Goal: Task Accomplishment & Management: Manage account settings

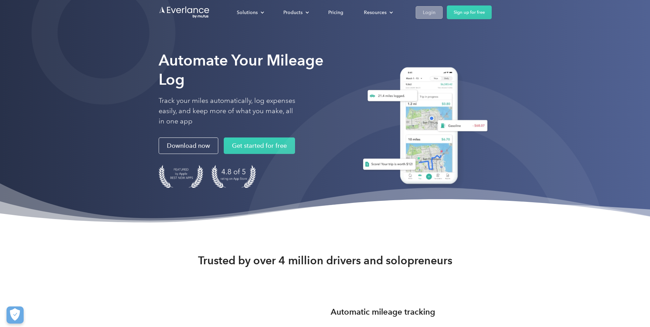
click at [416, 15] on link "Login" at bounding box center [429, 12] width 27 height 13
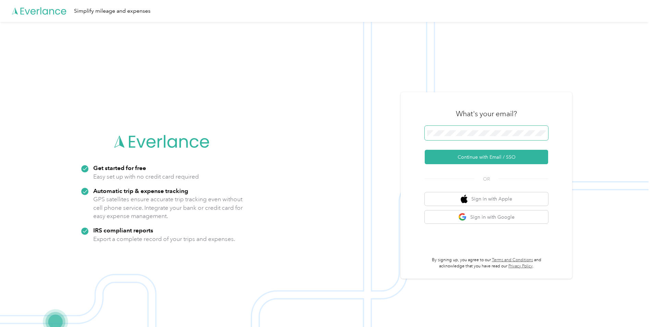
click at [478, 139] on span at bounding box center [486, 133] width 123 height 14
click at [477, 130] on span at bounding box center [486, 133] width 123 height 14
click at [472, 159] on button "Continue with Email / SSO" at bounding box center [486, 157] width 123 height 14
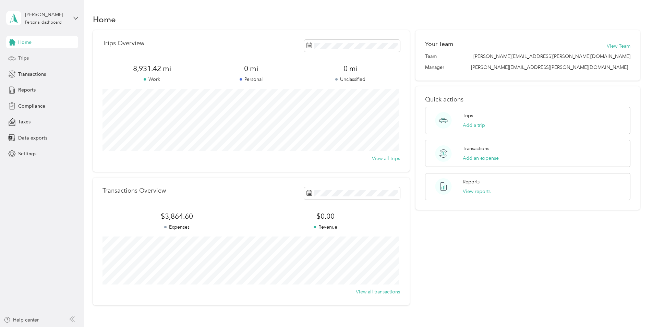
click at [24, 58] on span "Trips" at bounding box center [23, 57] width 11 height 7
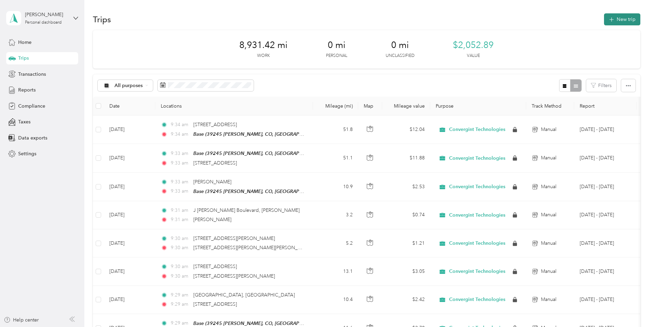
click at [608, 19] on icon "button" at bounding box center [611, 20] width 8 height 8
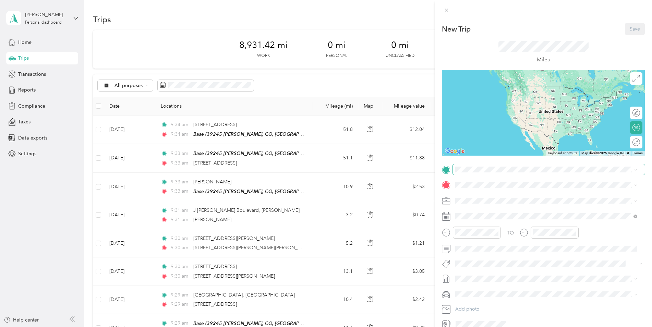
click at [470, 172] on span at bounding box center [549, 169] width 192 height 11
click at [499, 228] on div "Base 39245 [PERSON_NAME], [GEOGRAPHIC_DATA], [GEOGRAPHIC_DATA] , 80107, [PERSON…" at bounding box center [551, 226] width 167 height 22
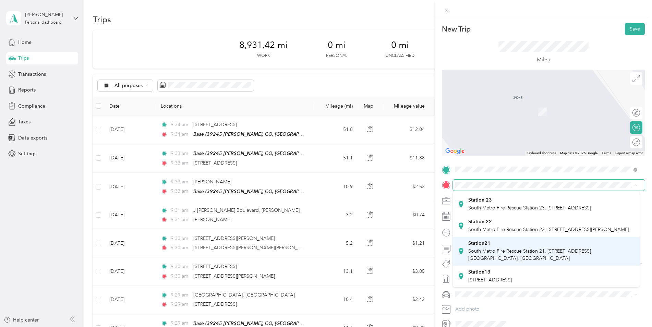
scroll to position [199, 0]
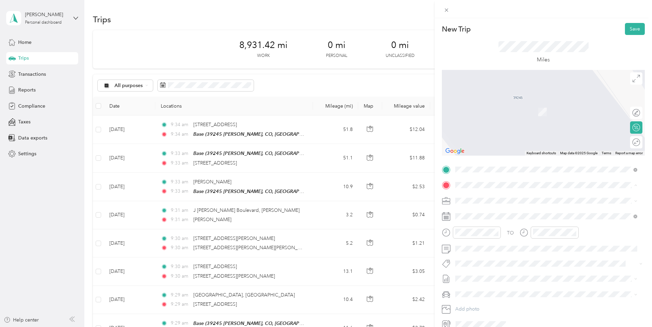
click at [501, 248] on span "South Metro Fire Rescue Station 21, [STREET_ADDRESS][GEOGRAPHIC_DATA], [GEOGRAP…" at bounding box center [529, 254] width 123 height 13
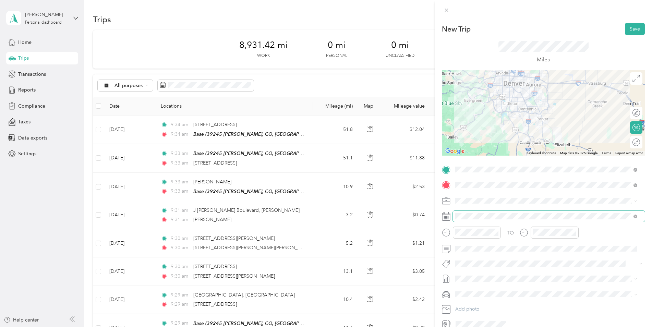
click at [476, 220] on span at bounding box center [549, 216] width 192 height 11
click at [477, 224] on div "TO Add photo" at bounding box center [543, 246] width 203 height 165
click at [490, 220] on span at bounding box center [549, 216] width 192 height 11
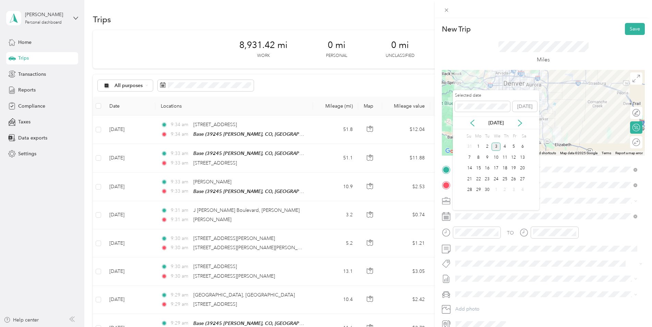
click at [477, 125] on div "[DATE]" at bounding box center [496, 122] width 86 height 7
click at [471, 125] on icon at bounding box center [472, 123] width 7 height 7
click at [515, 145] on div "1" at bounding box center [513, 147] width 9 height 9
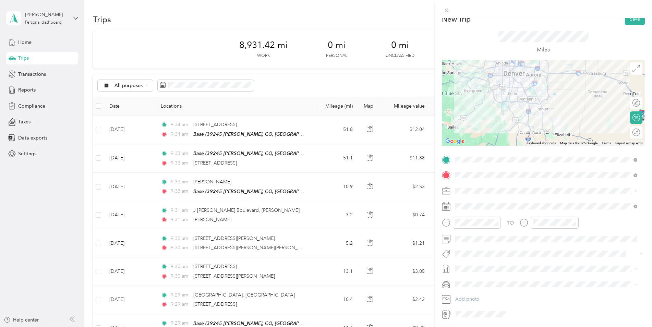
scroll to position [0, 0]
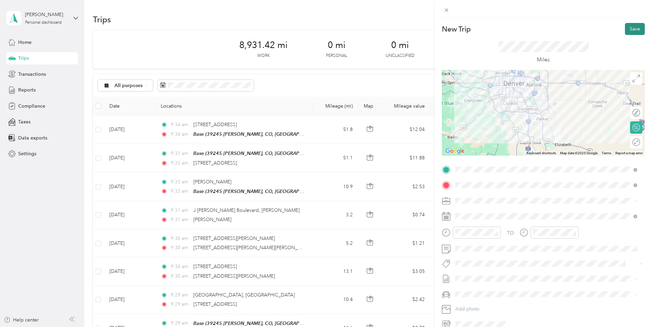
click at [629, 27] on button "Save" at bounding box center [635, 29] width 20 height 12
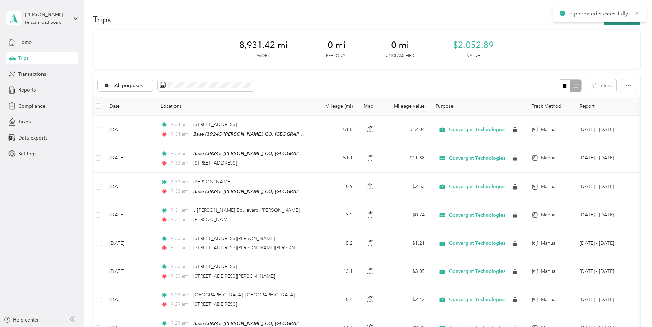
click at [626, 23] on button "New trip" at bounding box center [622, 19] width 36 height 12
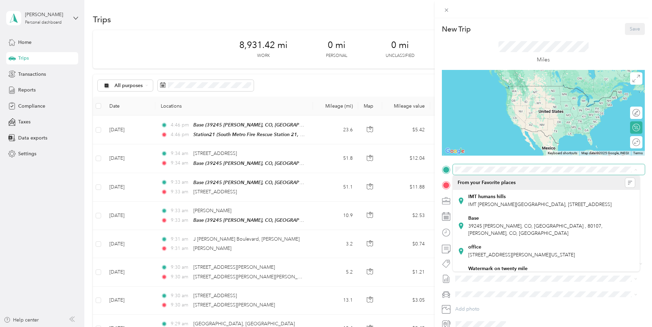
scroll to position [199, 0]
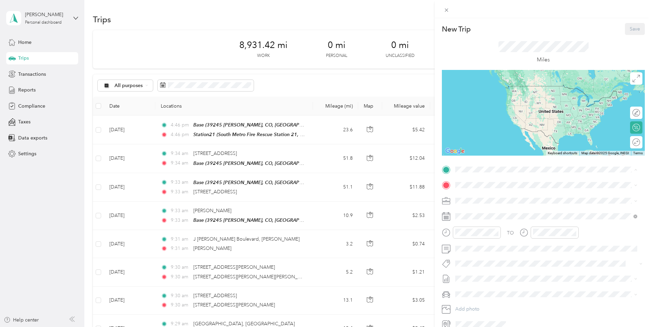
click at [501, 233] on span "South Metro Fire Rescue Station 21, [STREET_ADDRESS][GEOGRAPHIC_DATA], [GEOGRAP…" at bounding box center [529, 239] width 123 height 13
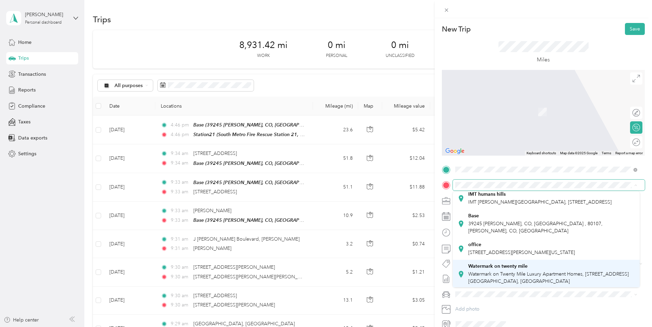
scroll to position [34, 0]
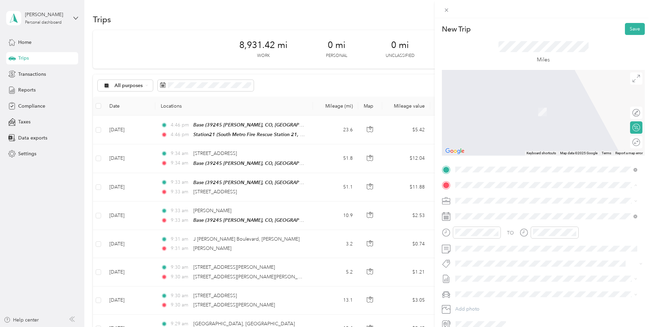
click at [489, 231] on div "office" at bounding box center [521, 228] width 107 height 6
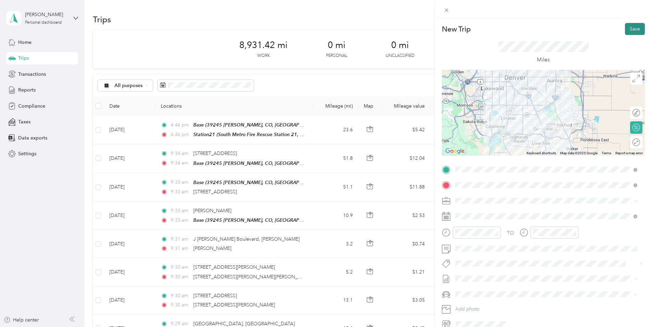
click at [628, 32] on button "Save" at bounding box center [635, 29] width 20 height 12
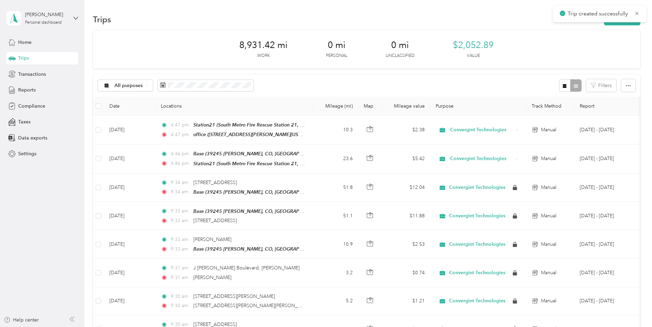
click at [615, 25] on div "Trips New trip" at bounding box center [366, 19] width 547 height 14
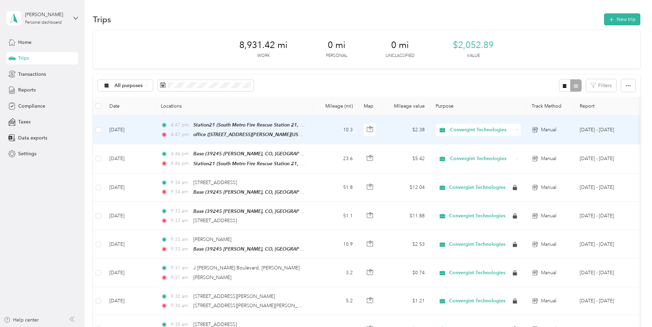
click at [119, 128] on td "[DATE]" at bounding box center [129, 129] width 51 height 29
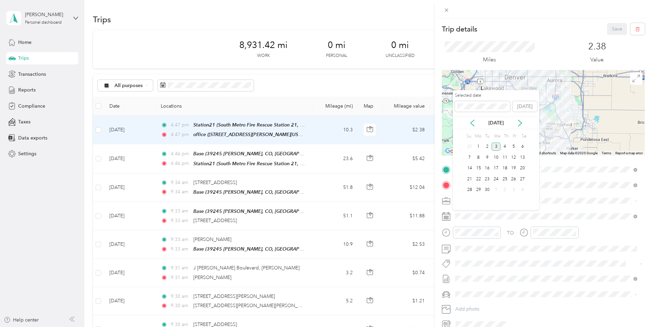
click at [472, 127] on div "[DATE]" at bounding box center [496, 122] width 86 height 13
click at [472, 124] on icon at bounding box center [472, 123] width 7 height 7
click at [514, 145] on div "1" at bounding box center [513, 147] width 9 height 9
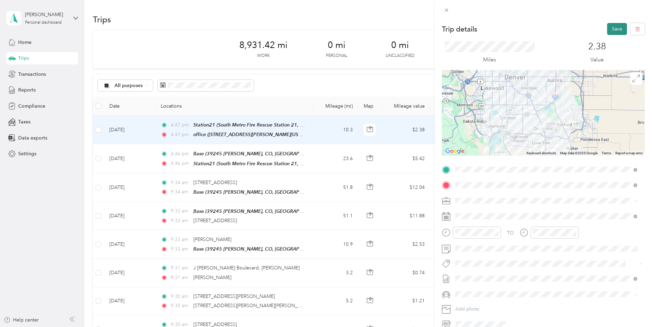
click at [611, 31] on button "Save" at bounding box center [617, 29] width 20 height 12
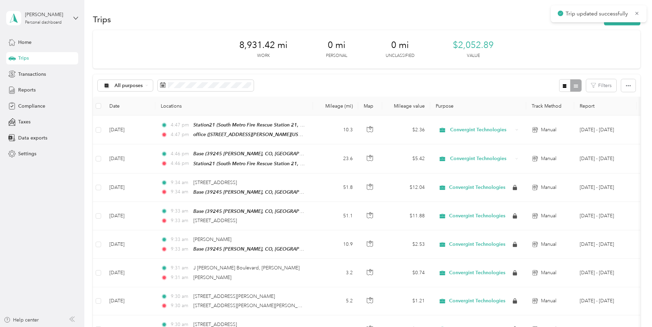
click at [524, 34] on div "8,931.42 mi Work 0 mi Personal 0 mi Unclassified $2,052.89 Value" at bounding box center [366, 49] width 547 height 38
click at [630, 21] on button "New trip" at bounding box center [622, 19] width 36 height 12
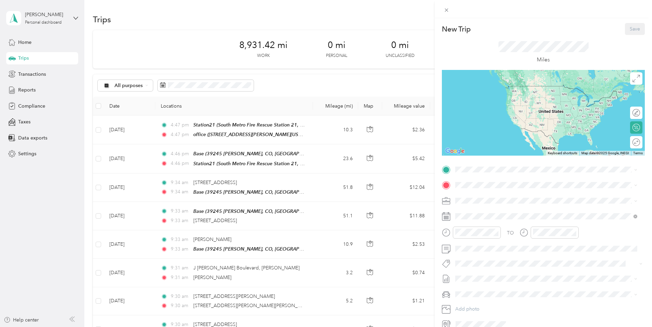
click at [514, 258] on span "[STREET_ADDRESS][PERSON_NAME][US_STATE]" at bounding box center [521, 255] width 107 height 6
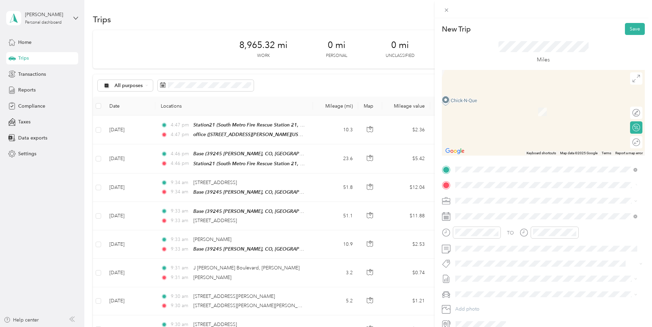
click at [440, 232] on form "New Trip Save This trip cannot be edited because it is either under review, app…" at bounding box center [542, 176] width 217 height 307
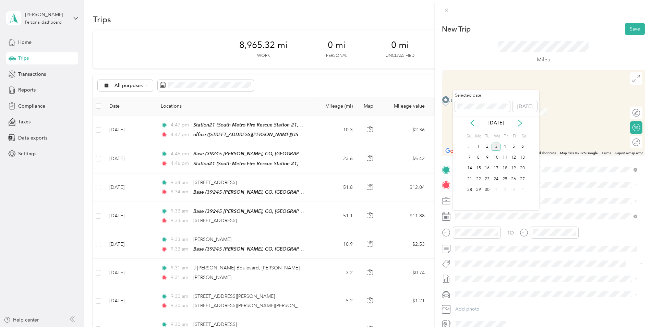
click at [470, 118] on div "[DATE]" at bounding box center [496, 122] width 86 height 13
click at [471, 125] on icon at bounding box center [472, 123] width 7 height 7
click at [512, 147] on div "1" at bounding box center [513, 147] width 9 height 9
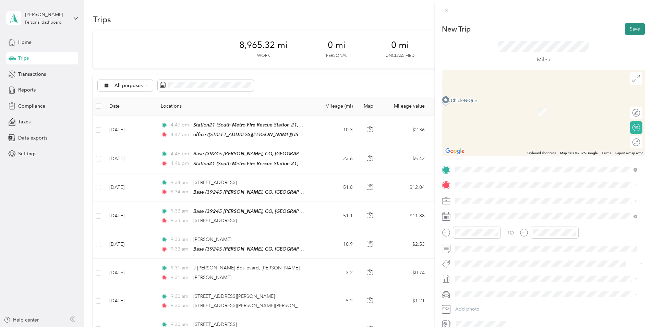
click at [630, 27] on button "Save" at bounding box center [635, 29] width 20 height 12
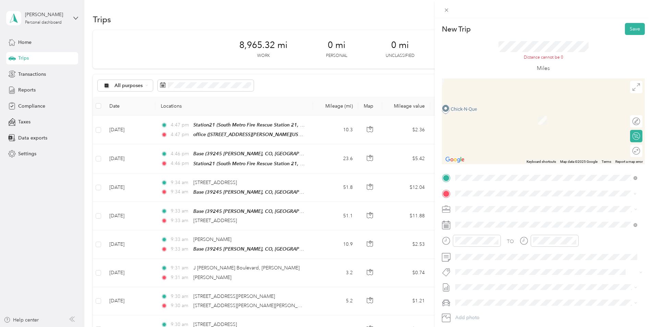
click at [437, 238] on form "New Trip Save This trip cannot be edited because it is either under review, app…" at bounding box center [542, 180] width 217 height 315
click at [500, 197] on span at bounding box center [549, 193] width 192 height 11
click at [506, 221] on span "[STREET_ADDRESS][PERSON_NAME][US_STATE]" at bounding box center [521, 218] width 107 height 6
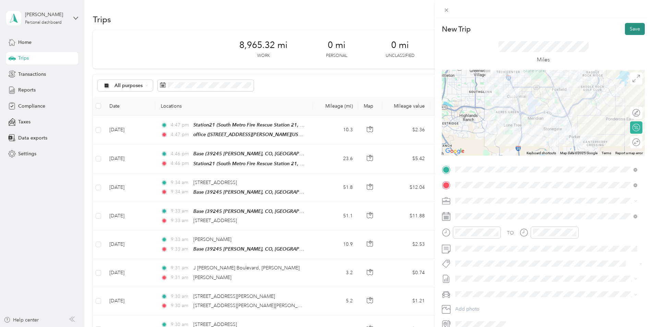
click at [630, 33] on button "Save" at bounding box center [635, 29] width 20 height 12
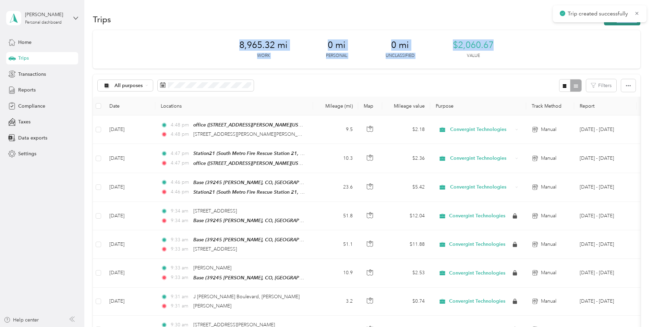
click at [614, 24] on button "New trip" at bounding box center [622, 19] width 36 height 12
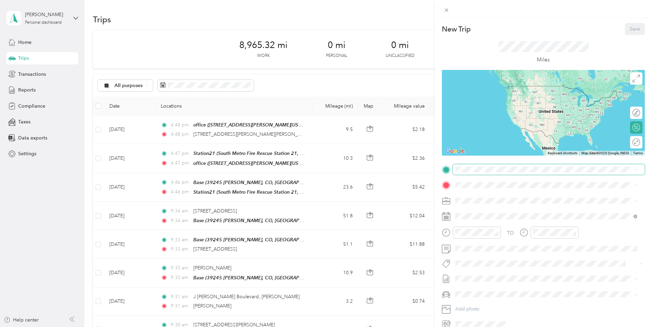
click at [505, 172] on span at bounding box center [549, 169] width 192 height 11
click at [483, 174] on span at bounding box center [549, 169] width 192 height 11
click at [500, 174] on span at bounding box center [549, 169] width 192 height 11
click at [493, 194] on span "[STREET_ADDRESS][PERSON_NAME][US_STATE]" at bounding box center [521, 194] width 107 height 6
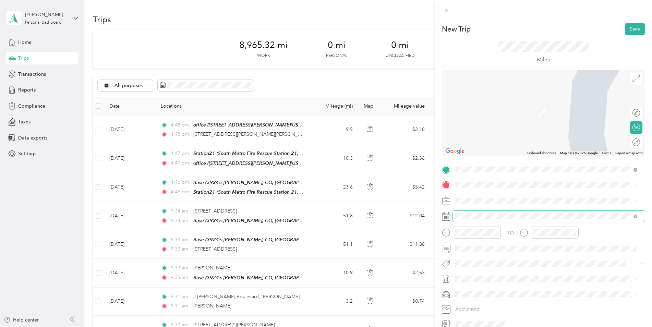
click at [477, 211] on span at bounding box center [549, 216] width 192 height 11
click at [469, 123] on icon at bounding box center [472, 123] width 7 height 7
click at [513, 148] on div "1" at bounding box center [513, 147] width 9 height 9
click at [517, 211] on span "[STREET_ADDRESS][US_STATE]" at bounding box center [502, 210] width 69 height 6
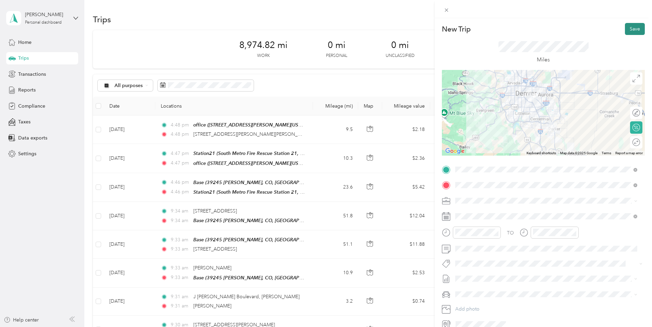
click at [626, 30] on button "Save" at bounding box center [635, 29] width 20 height 12
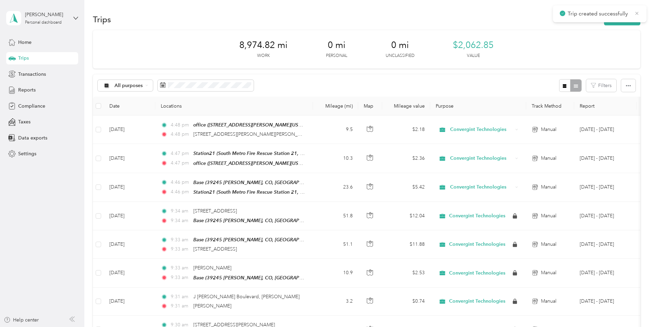
click at [636, 11] on icon at bounding box center [636, 13] width 5 height 6
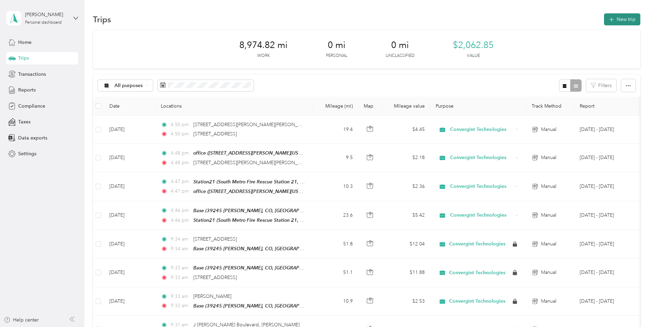
click at [620, 22] on button "New trip" at bounding box center [622, 19] width 36 height 12
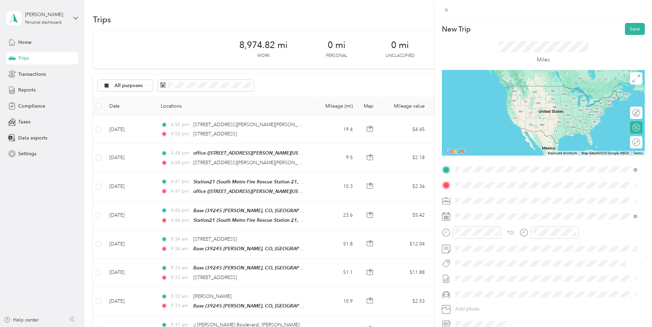
click at [480, 197] on span "[STREET_ADDRESS][US_STATE]" at bounding box center [502, 194] width 69 height 6
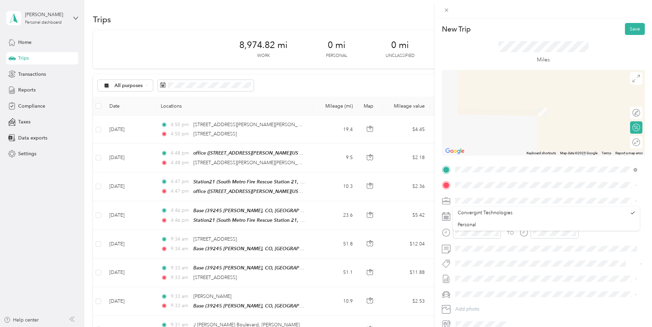
click at [455, 196] on span at bounding box center [549, 200] width 192 height 11
click at [437, 209] on form "New Trip Save This trip cannot be edited because it is either under review, app…" at bounding box center [542, 176] width 217 height 307
click at [468, 209] on div "TO Add photo" at bounding box center [543, 246] width 203 height 165
click at [469, 213] on span at bounding box center [549, 216] width 192 height 11
click at [483, 220] on span at bounding box center [549, 216] width 192 height 11
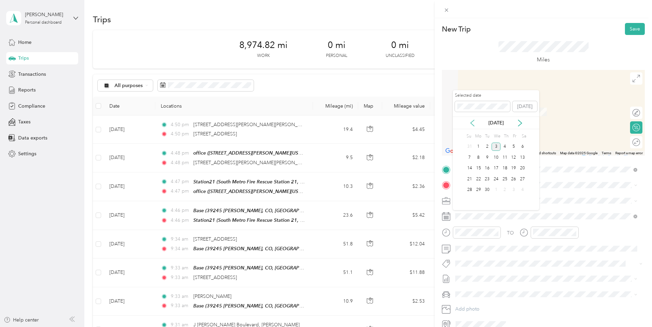
click at [473, 126] on div "[DATE]" at bounding box center [496, 122] width 86 height 13
click at [480, 148] on div "1" at bounding box center [478, 147] width 9 height 9
click at [487, 209] on div "TO Add photo" at bounding box center [543, 246] width 203 height 165
click at [474, 125] on icon at bounding box center [472, 123] width 7 height 7
click at [512, 148] on div "1" at bounding box center [513, 147] width 9 height 9
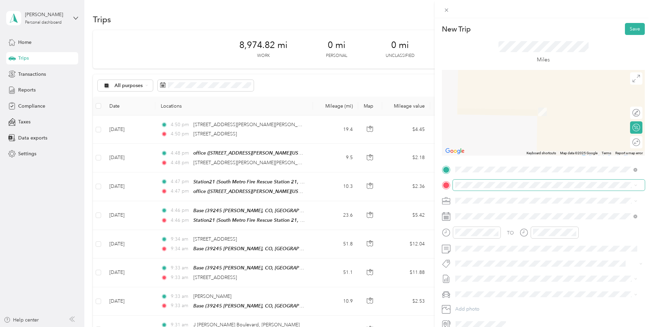
click at [489, 182] on span at bounding box center [549, 185] width 192 height 11
click at [497, 209] on span "[STREET_ADDRESS][US_STATE]" at bounding box center [502, 210] width 69 height 6
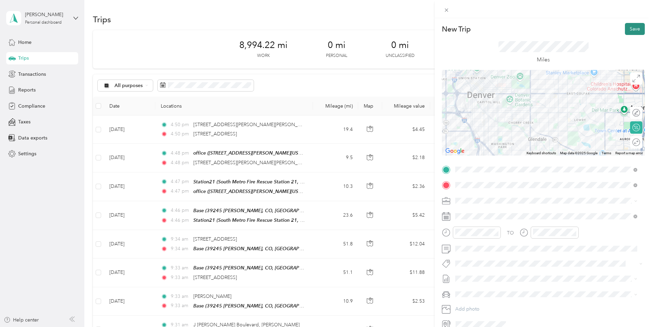
click at [625, 32] on button "Save" at bounding box center [635, 29] width 20 height 12
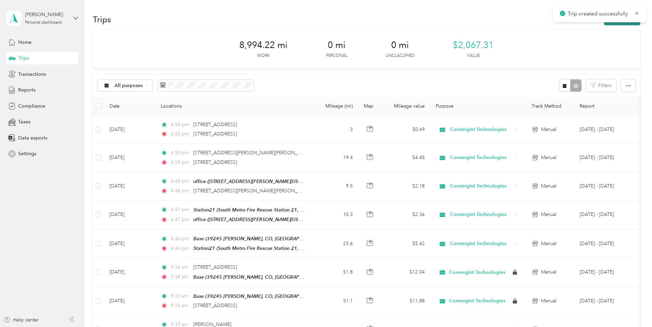
click at [607, 25] on button "New trip" at bounding box center [622, 19] width 36 height 12
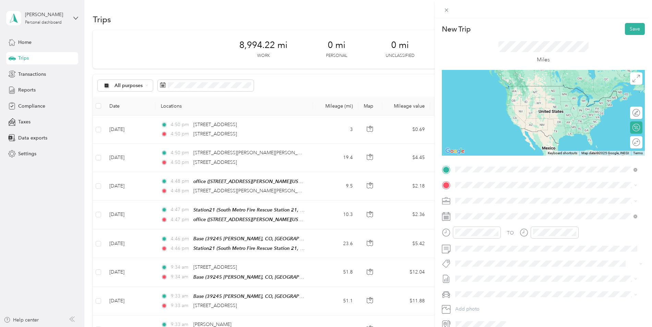
click at [469, 193] on span "[STREET_ADDRESS][US_STATE]" at bounding box center [502, 194] width 69 height 6
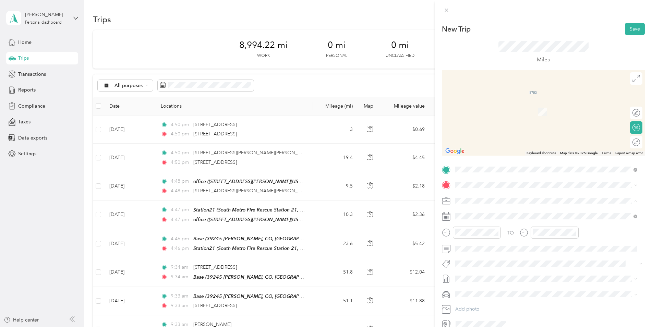
click at [442, 206] on div at bounding box center [543, 200] width 203 height 11
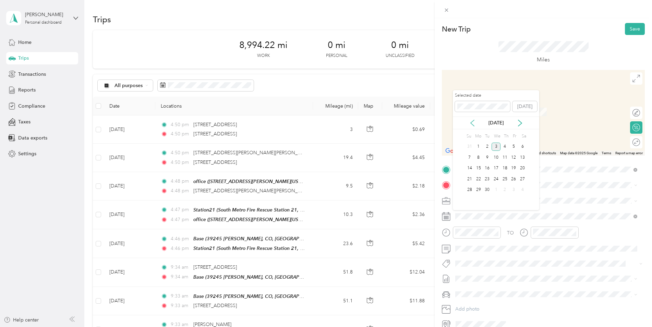
click at [470, 121] on icon at bounding box center [472, 123] width 7 height 7
click at [514, 144] on div "1" at bounding box center [513, 147] width 9 height 9
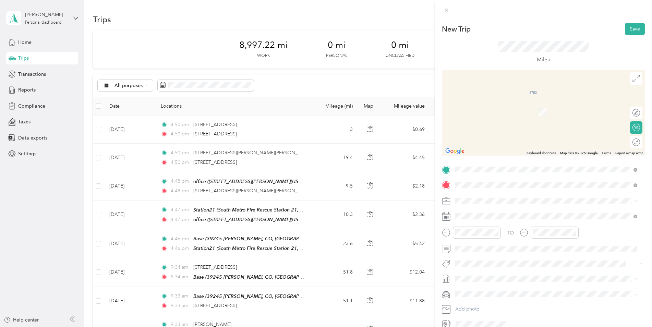
click at [488, 209] on span "[STREET_ADDRESS][US_STATE][US_STATE]" at bounding box center [515, 210] width 94 height 6
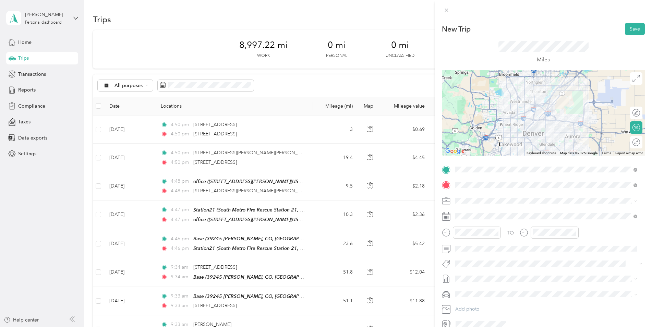
click at [554, 123] on div at bounding box center [543, 113] width 203 height 86
click at [551, 120] on div at bounding box center [543, 113] width 203 height 86
click at [551, 117] on div at bounding box center [543, 113] width 203 height 86
click at [530, 121] on div at bounding box center [543, 113] width 203 height 86
click at [625, 30] on button "Save" at bounding box center [635, 29] width 20 height 12
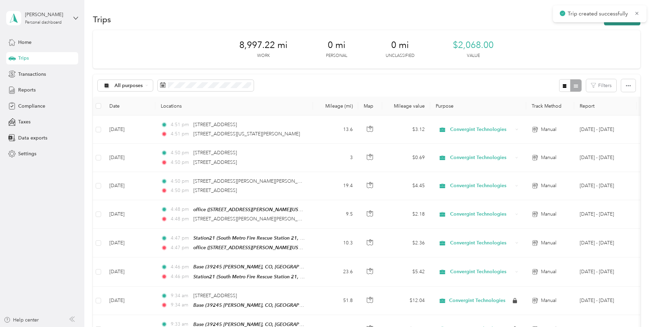
click at [626, 24] on button "New trip" at bounding box center [622, 19] width 36 height 12
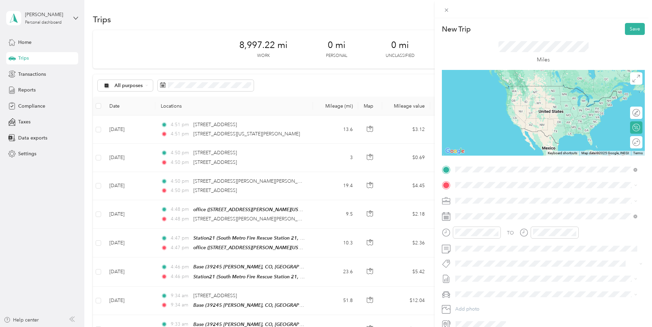
click at [490, 197] on span "[STREET_ADDRESS][US_STATE][US_STATE]" at bounding box center [515, 194] width 94 height 6
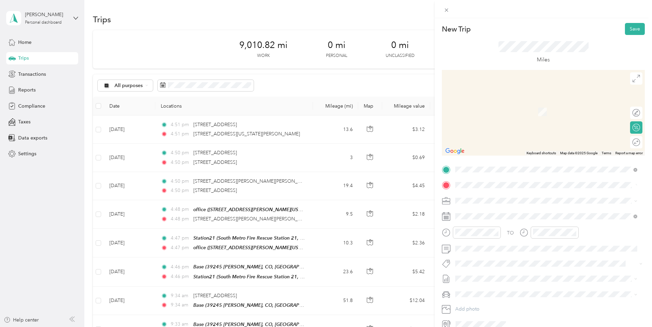
click at [481, 212] on span "[STREET_ADDRESS][US_STATE]" at bounding box center [502, 210] width 69 height 6
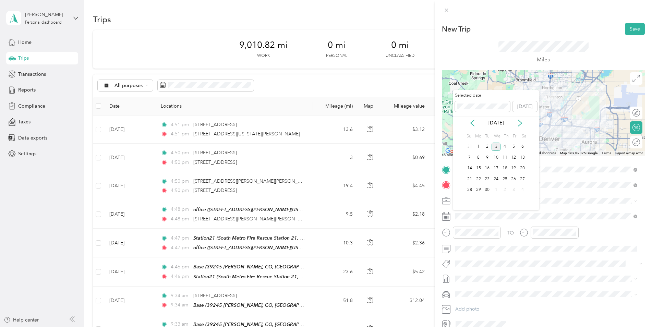
drag, startPoint x: 471, startPoint y: 125, endPoint x: 475, endPoint y: 127, distance: 4.9
click at [471, 125] on icon at bounding box center [472, 123] width 7 height 7
click at [514, 144] on div "1" at bounding box center [513, 147] width 9 height 9
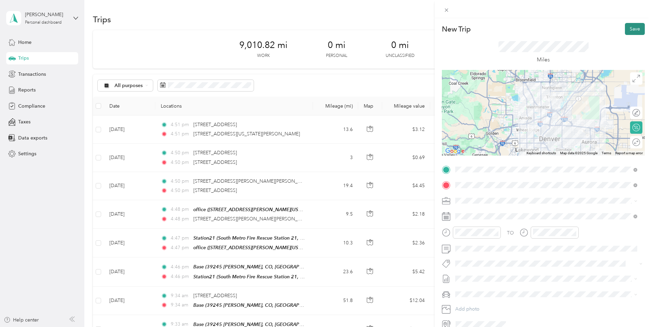
click at [625, 32] on button "Save" at bounding box center [635, 29] width 20 height 12
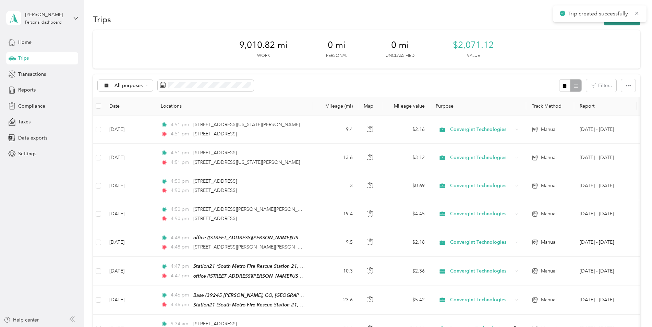
click at [629, 24] on button "New trip" at bounding box center [622, 19] width 36 height 12
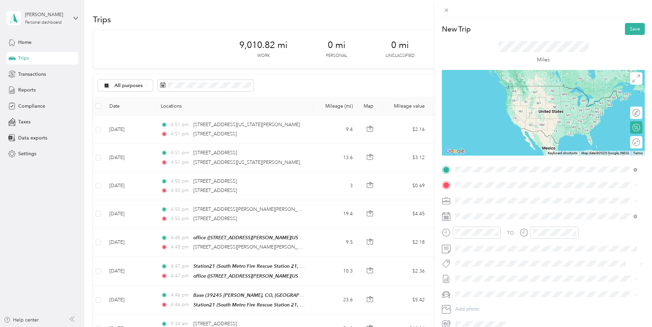
click at [483, 194] on span "[STREET_ADDRESS][US_STATE]" at bounding box center [502, 194] width 69 height 6
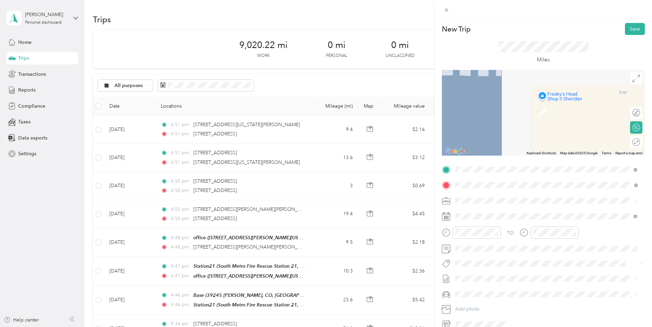
click at [494, 211] on span "[STREET_ADDRESS][US_STATE]" at bounding box center [502, 210] width 69 height 6
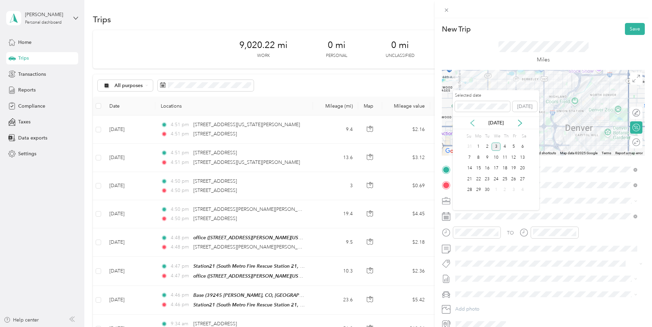
click at [472, 124] on icon at bounding box center [472, 123] width 7 height 7
click at [515, 146] on div "1" at bounding box center [513, 147] width 9 height 9
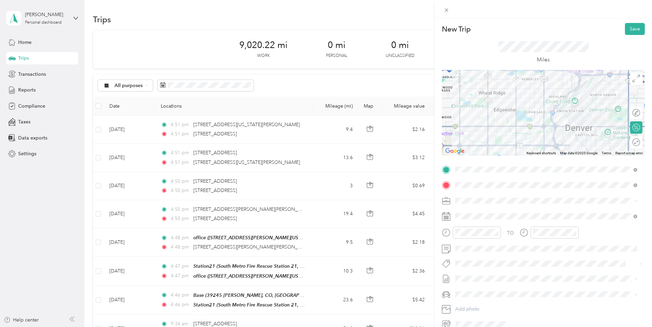
click at [575, 85] on div at bounding box center [543, 113] width 203 height 86
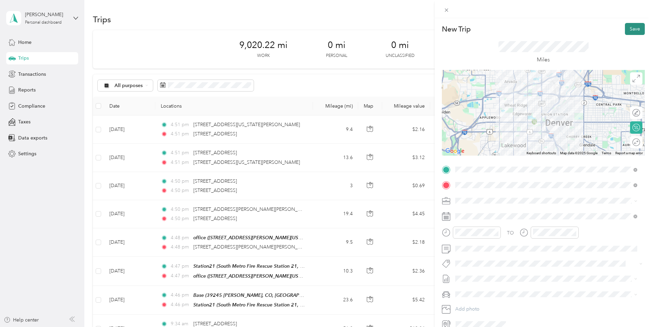
click at [634, 29] on button "Save" at bounding box center [635, 29] width 20 height 12
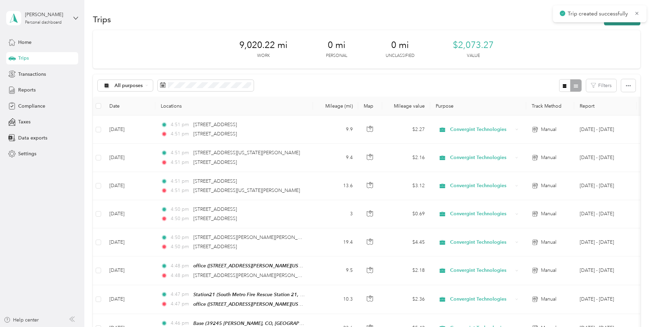
click at [629, 24] on button "New trip" at bounding box center [622, 19] width 36 height 12
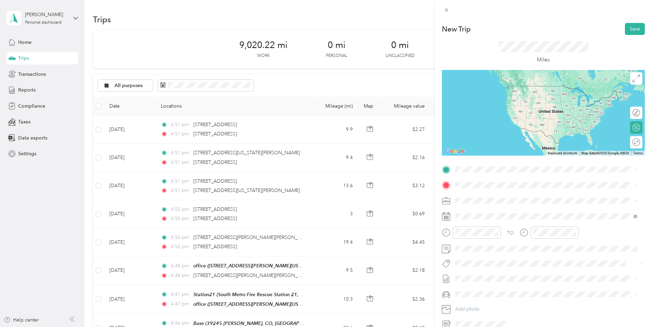
click at [489, 196] on span "[STREET_ADDRESS][US_STATE]" at bounding box center [502, 194] width 69 height 6
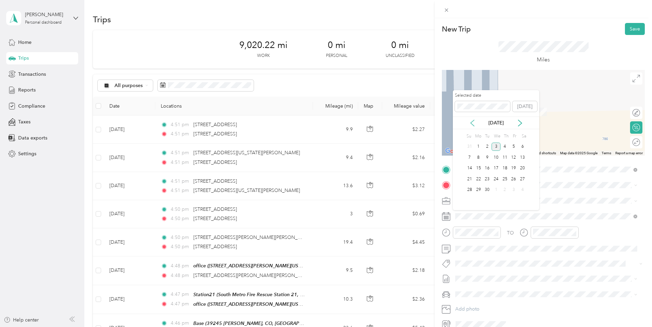
click at [475, 119] on div "[DATE]" at bounding box center [496, 122] width 86 height 13
click at [475, 120] on icon at bounding box center [472, 123] width 7 height 7
click at [514, 148] on div "1" at bounding box center [513, 147] width 9 height 9
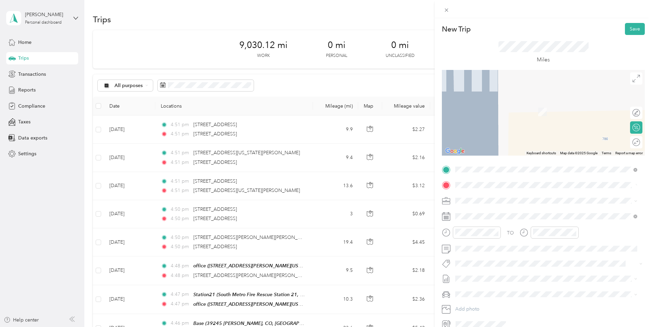
click at [496, 207] on span "[STREET_ADDRESS][PERSON_NAME][US_STATE]" at bounding box center [521, 209] width 107 height 6
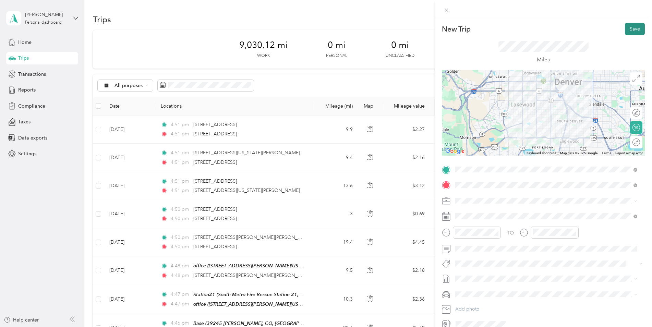
click at [631, 29] on button "Save" at bounding box center [635, 29] width 20 height 12
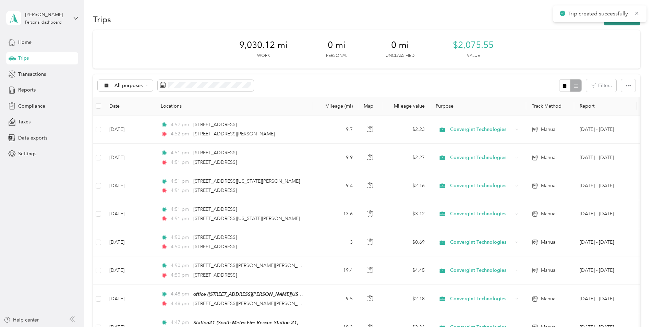
click at [617, 24] on button "New trip" at bounding box center [622, 19] width 36 height 12
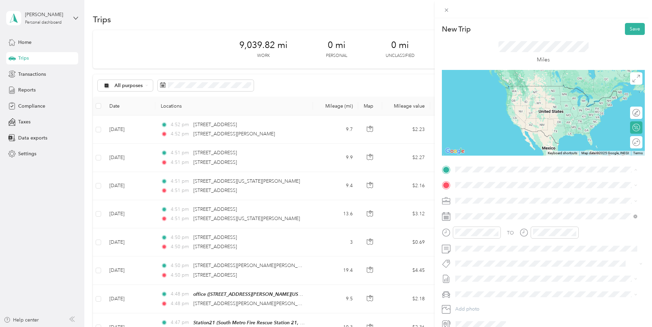
click at [435, 183] on form "New Trip Save This trip cannot be edited because it is either under review, app…" at bounding box center [542, 176] width 217 height 307
click at [493, 196] on span "[STREET_ADDRESS][PERSON_NAME][US_STATE]" at bounding box center [521, 194] width 107 height 6
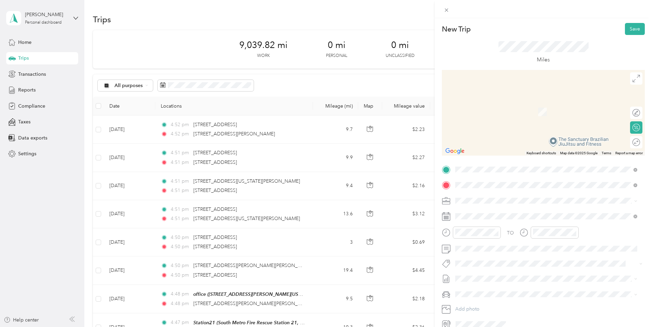
click at [489, 209] on span "[STREET_ADDRESS][US_STATE]" at bounding box center [502, 210] width 69 height 6
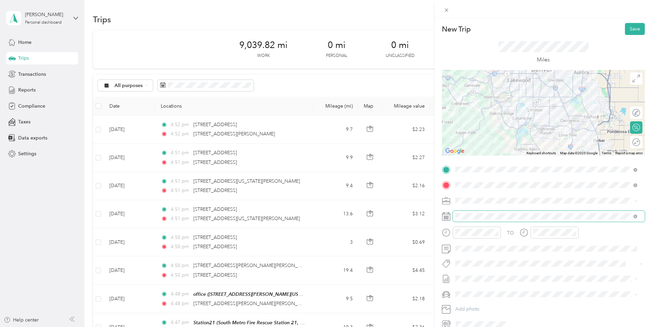
click at [474, 220] on span at bounding box center [549, 216] width 192 height 11
click at [476, 212] on span at bounding box center [549, 216] width 192 height 11
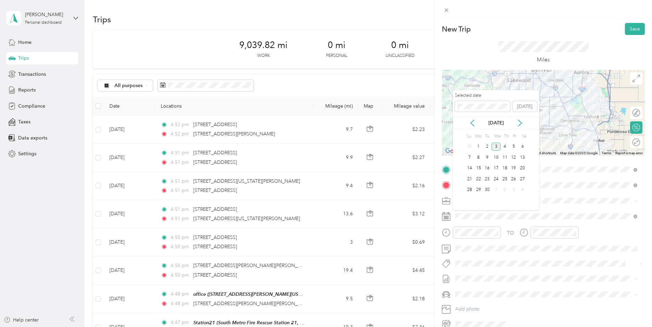
click at [468, 124] on div "[DATE]" at bounding box center [496, 122] width 86 height 7
click at [470, 121] on icon at bounding box center [472, 123] width 7 height 7
click at [514, 146] on div "1" at bounding box center [513, 147] width 9 height 9
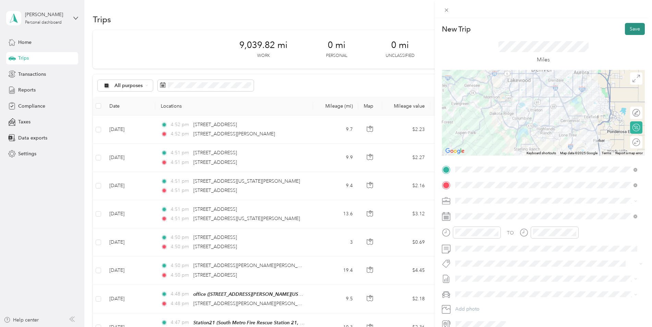
click at [625, 29] on button "Save" at bounding box center [635, 29] width 20 height 12
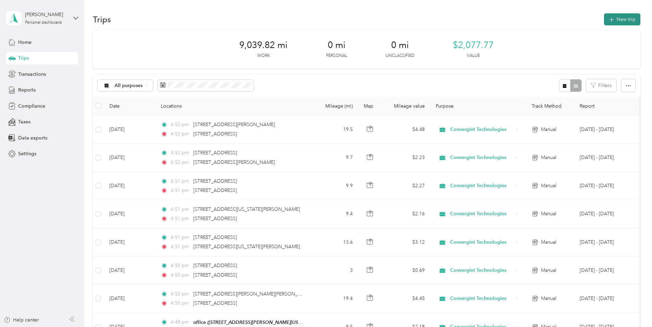
click at [616, 22] on button "New trip" at bounding box center [622, 19] width 36 height 12
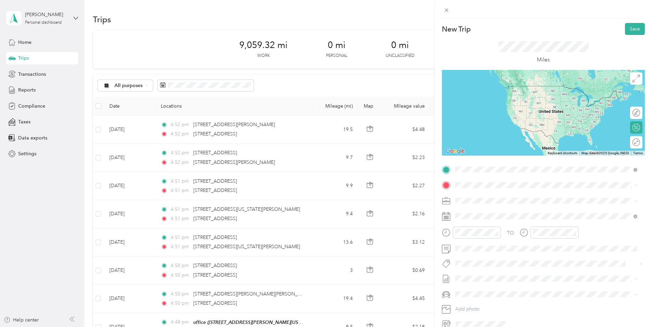
click at [478, 197] on span "[STREET_ADDRESS][US_STATE]" at bounding box center [502, 194] width 69 height 6
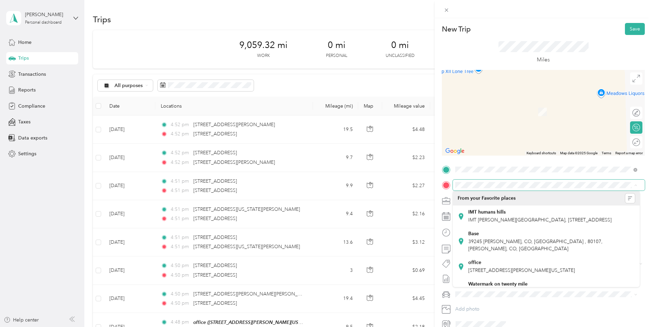
click at [496, 188] on span at bounding box center [549, 185] width 192 height 11
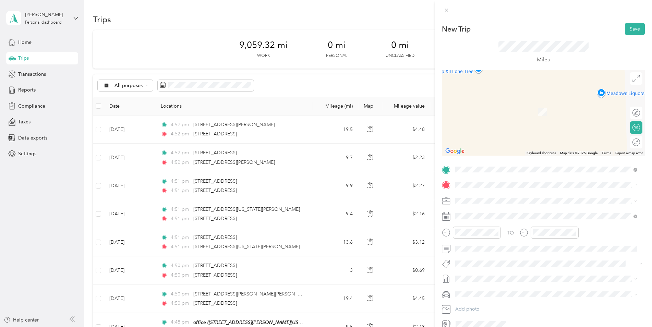
click at [484, 213] on span "[STREET_ADDRESS][US_STATE][US_STATE]" at bounding box center [515, 210] width 94 height 6
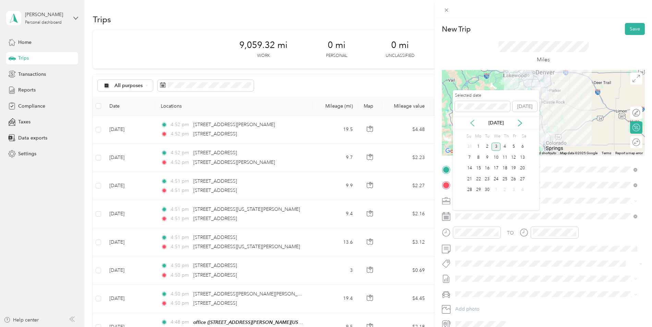
click at [473, 125] on icon at bounding box center [471, 123] width 3 height 6
click at [513, 147] on div "1" at bounding box center [513, 147] width 9 height 9
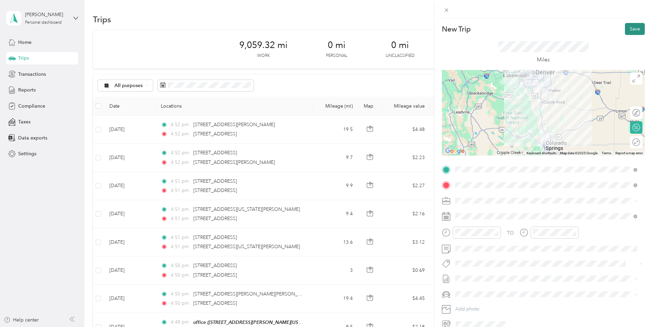
click at [631, 27] on button "Save" at bounding box center [635, 29] width 20 height 12
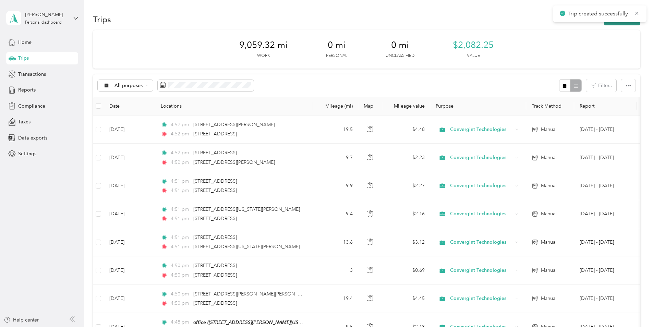
click at [626, 25] on button "New trip" at bounding box center [622, 19] width 36 height 12
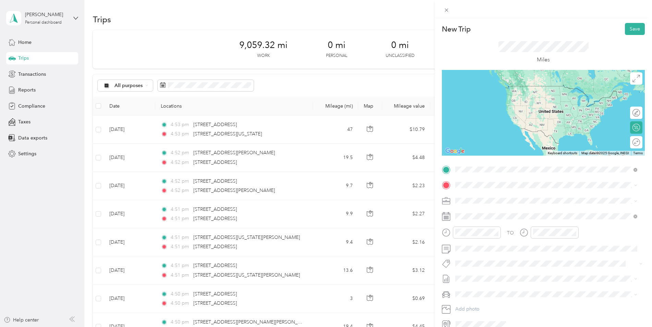
click at [491, 196] on span "[STREET_ADDRESS][US_STATE][US_STATE]" at bounding box center [515, 194] width 94 height 6
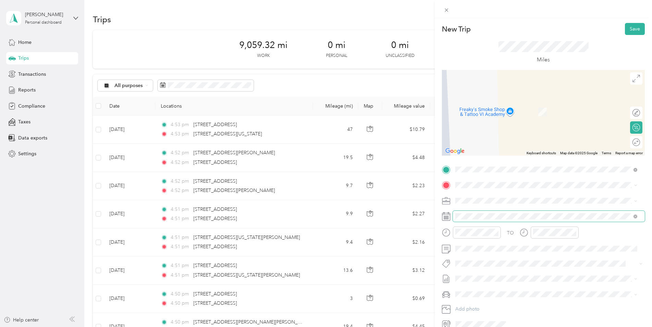
click at [467, 219] on span at bounding box center [549, 216] width 192 height 11
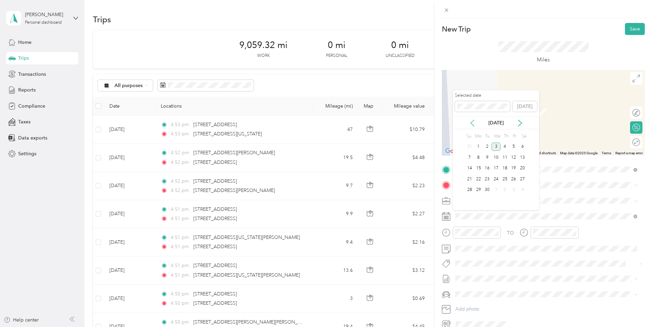
click at [472, 125] on icon at bounding box center [472, 123] width 7 height 7
click at [513, 147] on div "1" at bounding box center [513, 147] width 9 height 9
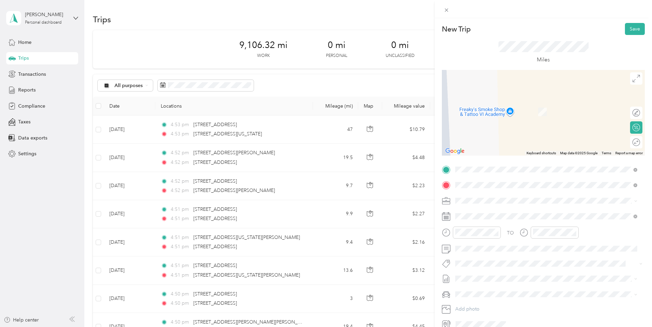
click at [492, 211] on span "[STREET_ADDRESS][US_STATE][US_STATE]" at bounding box center [515, 210] width 94 height 6
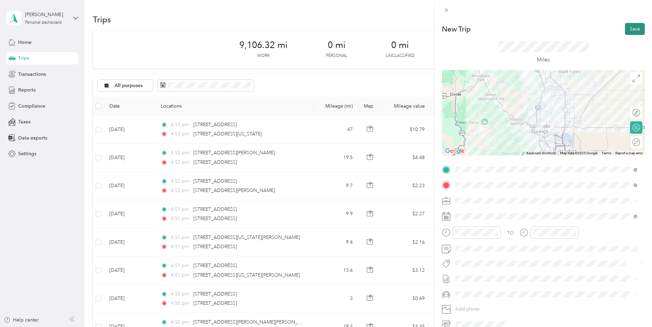
click at [628, 34] on button "Save" at bounding box center [635, 29] width 20 height 12
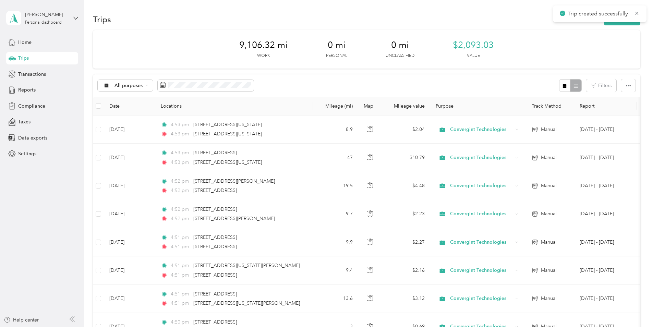
click at [629, 25] on div "Trips New trip" at bounding box center [366, 19] width 547 height 14
click at [629, 24] on button "New trip" at bounding box center [622, 19] width 36 height 12
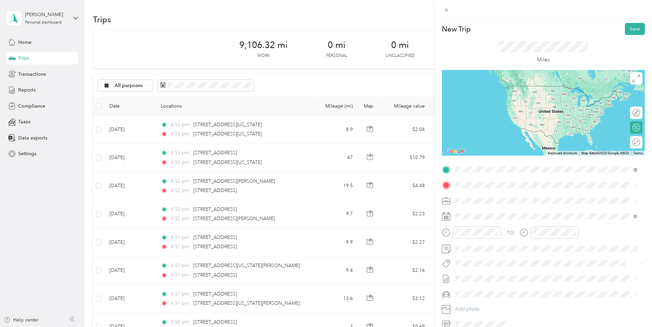
click at [484, 191] on span "[STREET_ADDRESS][US_STATE][US_STATE]" at bounding box center [515, 194] width 94 height 6
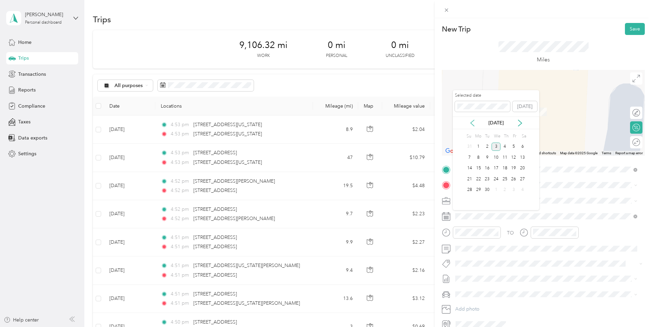
click at [470, 122] on icon at bounding box center [472, 123] width 7 height 7
click at [515, 147] on div "1" at bounding box center [513, 147] width 9 height 9
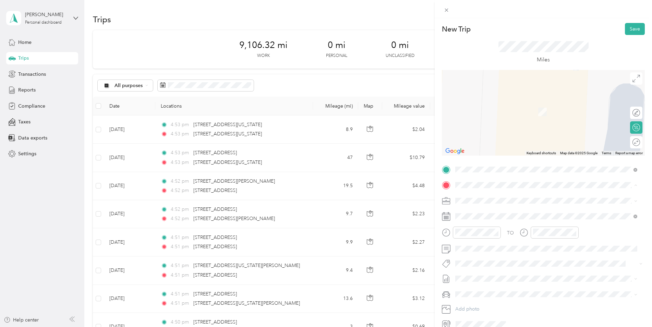
click at [481, 245] on div "Base 39245 [PERSON_NAME], [GEOGRAPHIC_DATA], [GEOGRAPHIC_DATA] , 80107, [PERSON…" at bounding box center [551, 242] width 167 height 22
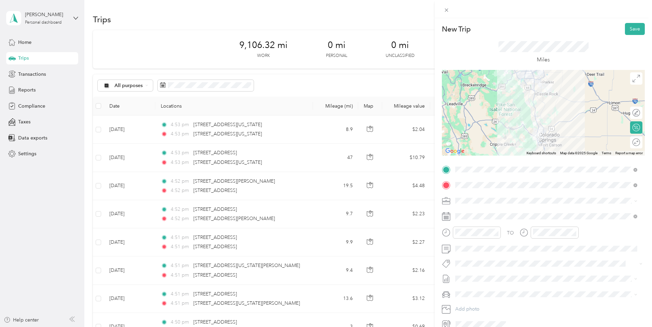
click at [553, 123] on div at bounding box center [543, 113] width 203 height 86
click at [534, 114] on div at bounding box center [543, 113] width 203 height 86
click at [537, 107] on div at bounding box center [543, 113] width 203 height 86
click at [554, 110] on div at bounding box center [543, 113] width 203 height 86
click at [631, 30] on button "Save" at bounding box center [635, 29] width 20 height 12
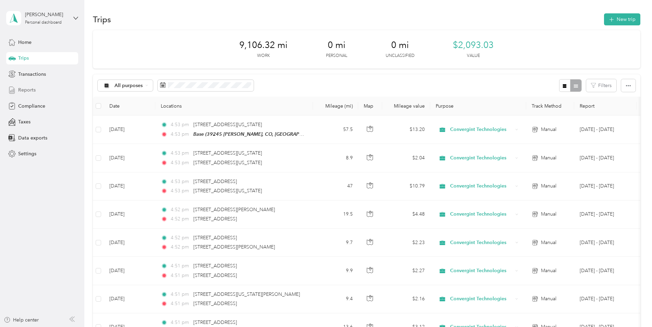
click at [37, 90] on div "Reports" at bounding box center [42, 90] width 72 height 12
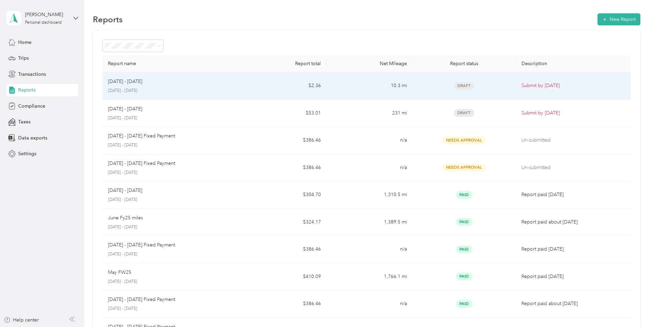
click at [152, 87] on div "[DATE] - [DATE] [DATE] - [DATE]" at bounding box center [171, 86] width 127 height 16
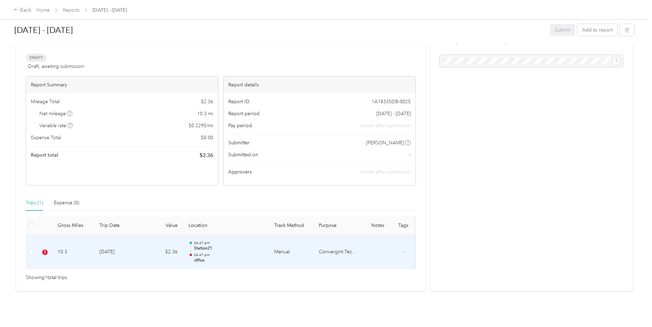
scroll to position [35, 0]
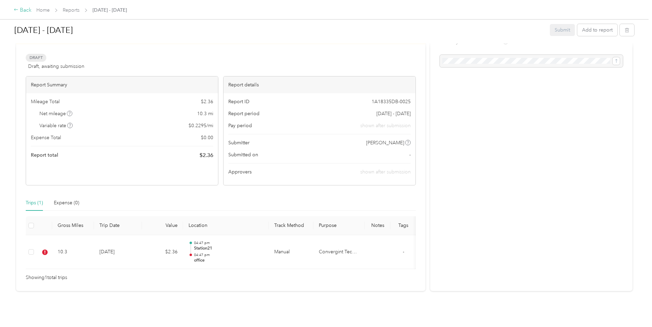
click at [22, 10] on div "Back" at bounding box center [23, 10] width 18 height 8
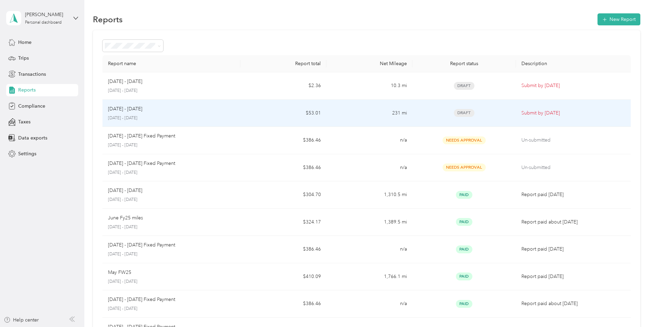
click at [178, 109] on div "[DATE] - [DATE]" at bounding box center [171, 109] width 127 height 8
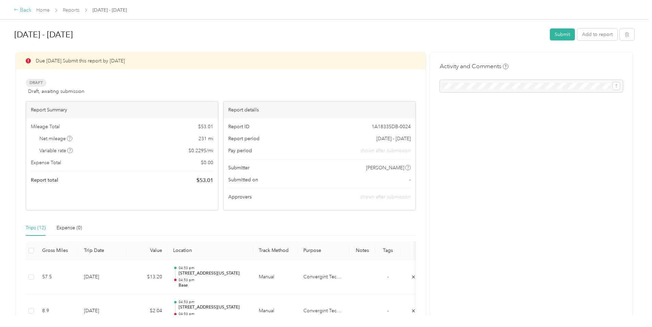
click at [21, 7] on div "Back" at bounding box center [23, 10] width 18 height 8
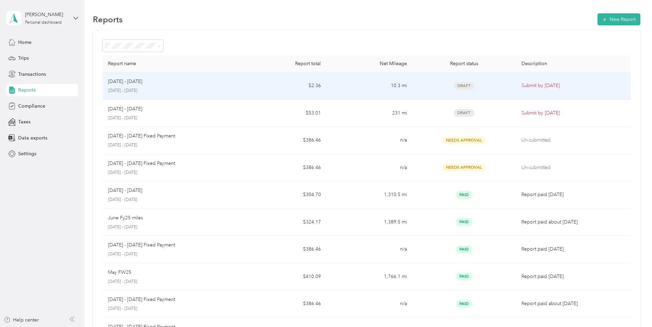
click at [151, 89] on p "[DATE] - [DATE]" at bounding box center [171, 91] width 127 height 6
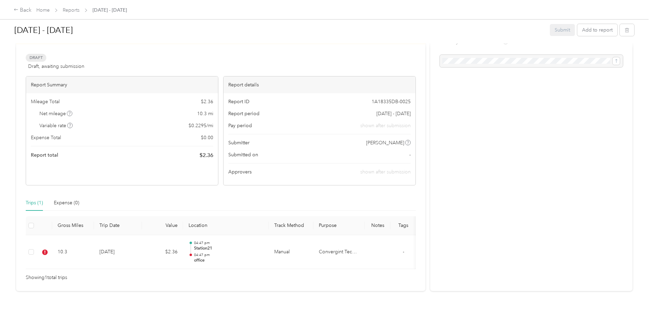
scroll to position [35, 0]
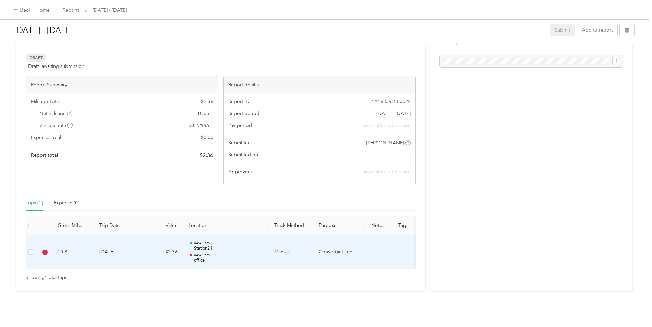
click at [111, 244] on td "[DATE]" at bounding box center [118, 252] width 48 height 34
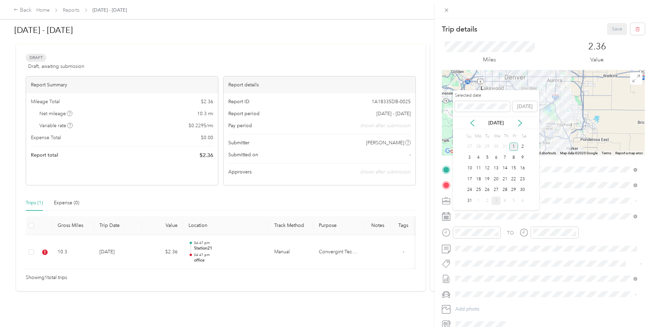
click at [513, 144] on div "1" at bounding box center [513, 147] width 9 height 9
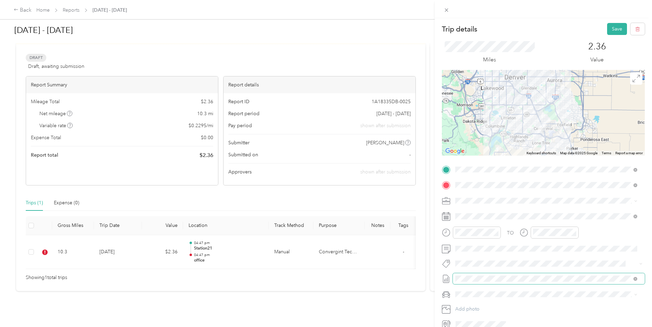
click at [527, 275] on span at bounding box center [549, 278] width 192 height 11
click at [477, 311] on span "[DATE] - [DATE]" at bounding box center [472, 312] width 34 height 7
click at [614, 28] on button "Save" at bounding box center [617, 29] width 20 height 12
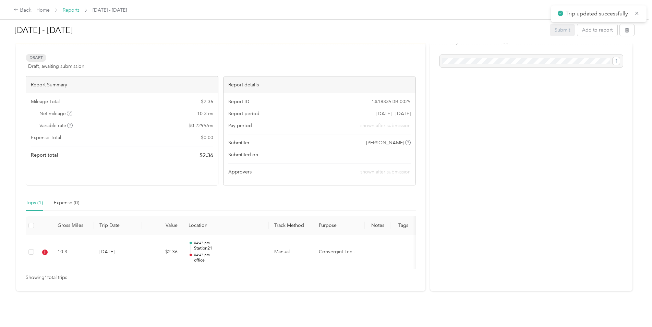
click at [69, 10] on link "Reports" at bounding box center [71, 10] width 17 height 6
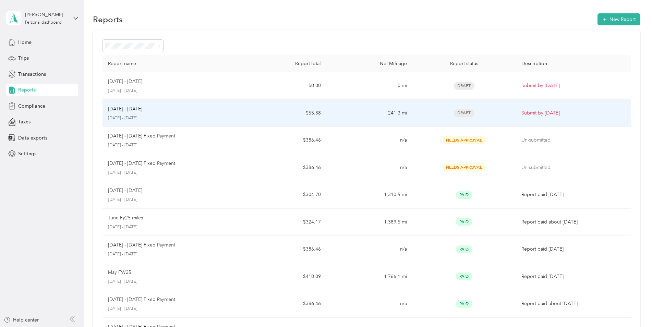
click at [133, 115] on p "[DATE] - [DATE]" at bounding box center [171, 118] width 127 height 6
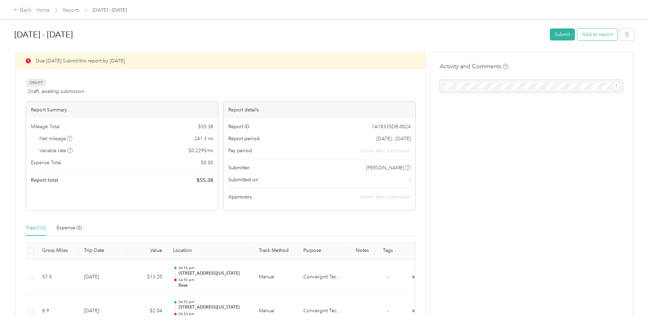
click at [582, 38] on button "Add to report" at bounding box center [597, 34] width 40 height 12
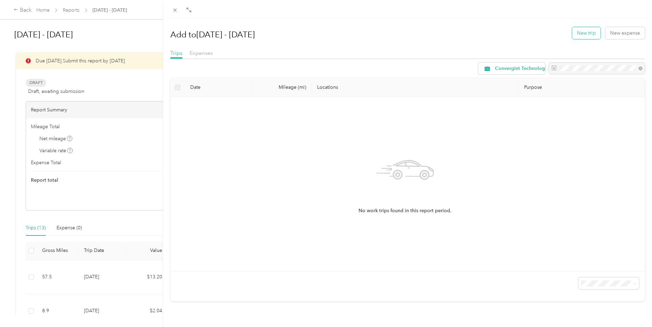
click at [574, 29] on button "New trip" at bounding box center [586, 33] width 28 height 12
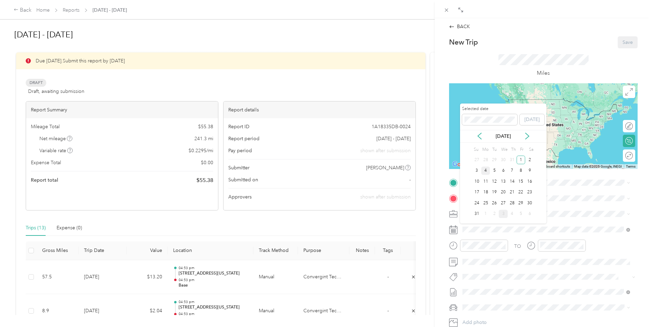
click at [487, 172] on div "4" at bounding box center [485, 171] width 9 height 9
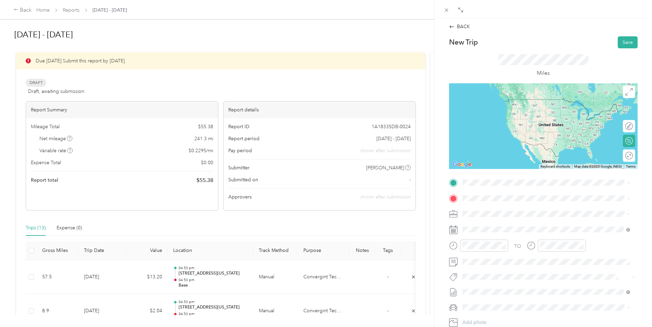
click at [508, 245] on span "39245 [PERSON_NAME], CO, [GEOGRAPHIC_DATA] , 80107, [PERSON_NAME], CO, [GEOGRAP…" at bounding box center [542, 242] width 134 height 13
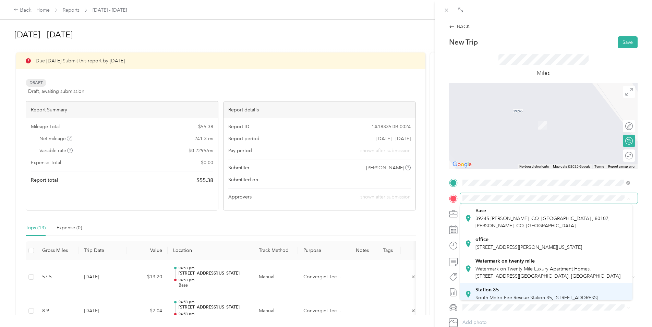
scroll to position [69, 0]
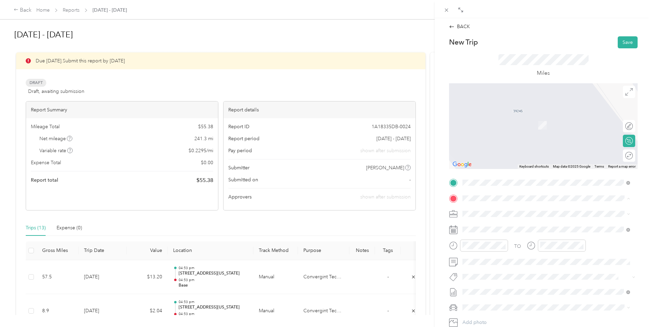
click at [540, 241] on span "Watermark on Twenty Mile Luxury Apartment Homes, [STREET_ADDRESS][GEOGRAPHIC_DA…" at bounding box center [547, 240] width 145 height 13
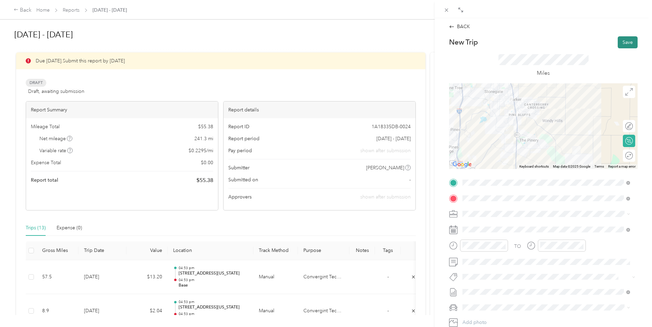
click at [622, 40] on button "Save" at bounding box center [627, 42] width 20 height 12
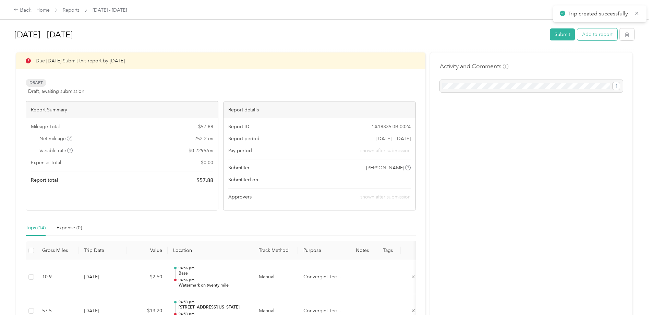
click at [579, 34] on button "Add to report" at bounding box center [597, 34] width 40 height 12
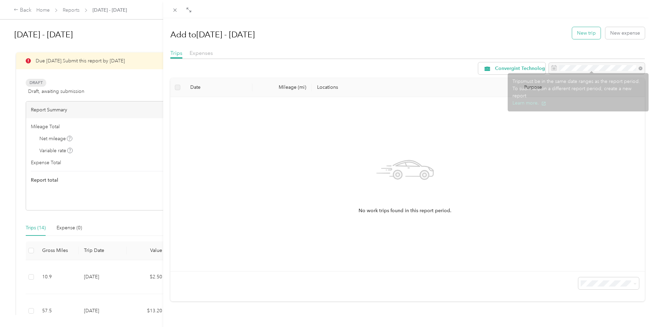
click at [581, 28] on button "New trip" at bounding box center [586, 33] width 28 height 12
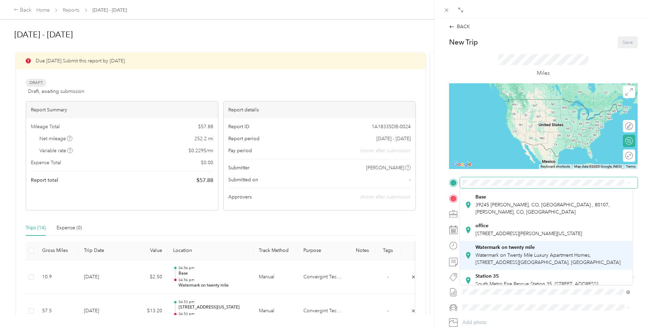
scroll to position [69, 0]
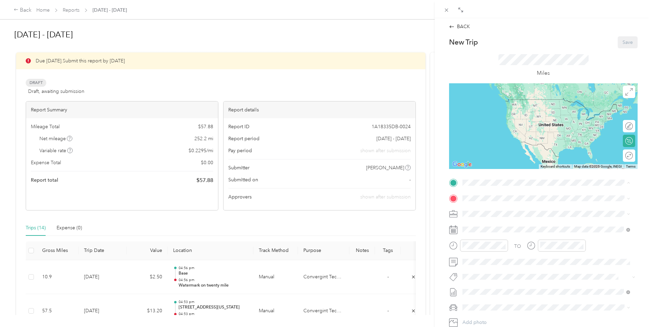
click at [502, 231] on span "Watermark on Twenty Mile Luxury Apartment Homes, [STREET_ADDRESS][GEOGRAPHIC_DA…" at bounding box center [547, 224] width 145 height 13
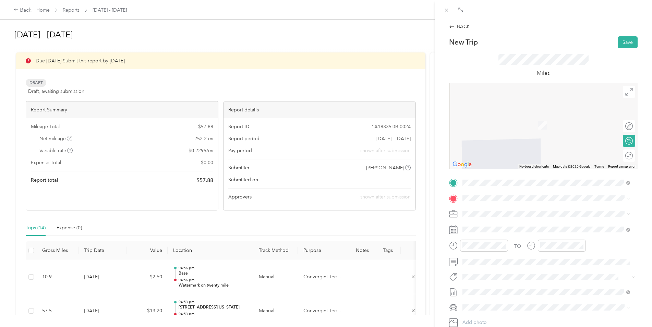
click at [494, 285] on div "office [STREET_ADDRESS][PERSON_NAME][US_STATE]" at bounding box center [528, 279] width 107 height 14
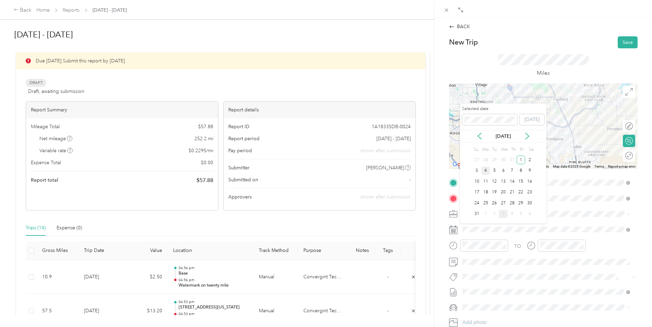
click at [488, 169] on div "4" at bounding box center [485, 171] width 9 height 9
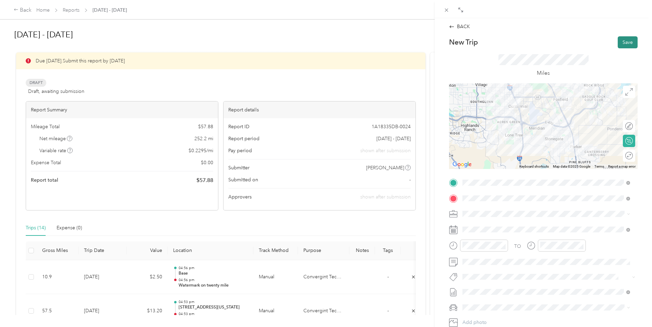
click at [617, 44] on button "Save" at bounding box center [627, 42] width 20 height 12
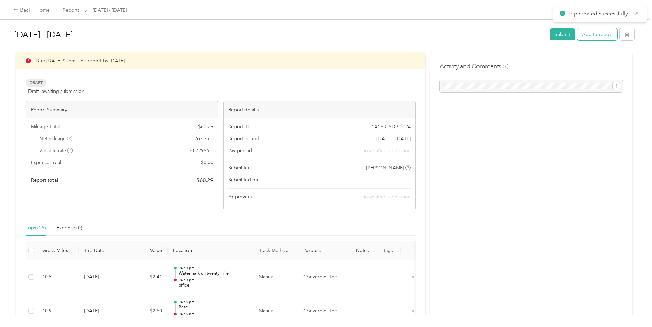
click at [599, 30] on button "Add to report" at bounding box center [597, 34] width 40 height 12
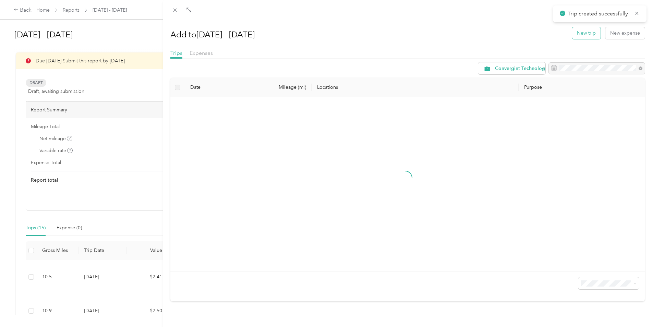
click at [582, 31] on button "New trip" at bounding box center [586, 33] width 28 height 12
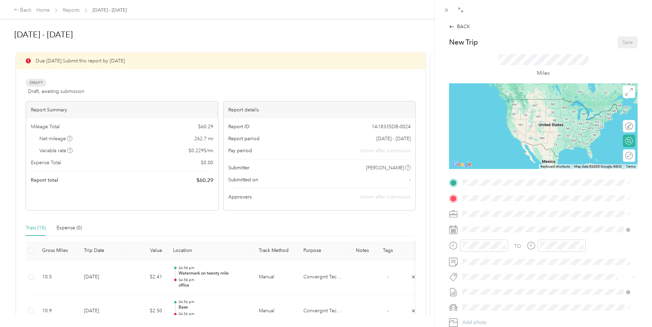
click at [493, 271] on div "office [STREET_ADDRESS][PERSON_NAME][US_STATE]" at bounding box center [528, 264] width 107 height 14
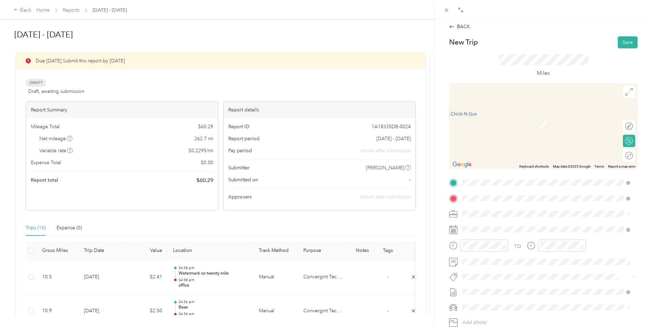
click at [515, 222] on span "[STREET_ADDRESS][PERSON_NAME][US_STATE]" at bounding box center [528, 223] width 107 height 6
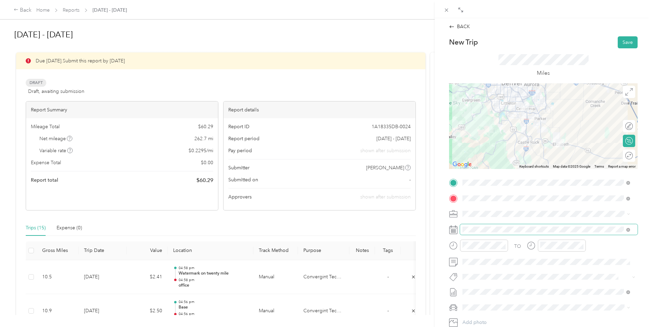
click at [496, 233] on span at bounding box center [548, 229] width 177 height 11
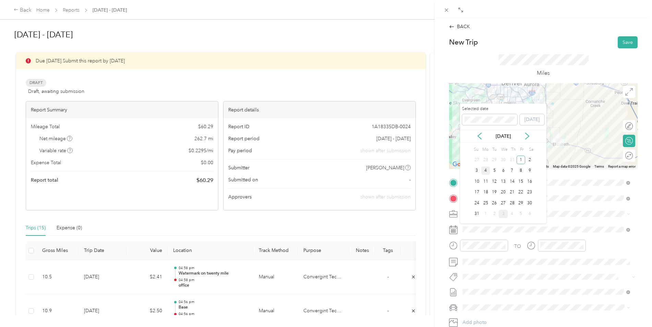
click at [485, 170] on div "4" at bounding box center [485, 171] width 9 height 9
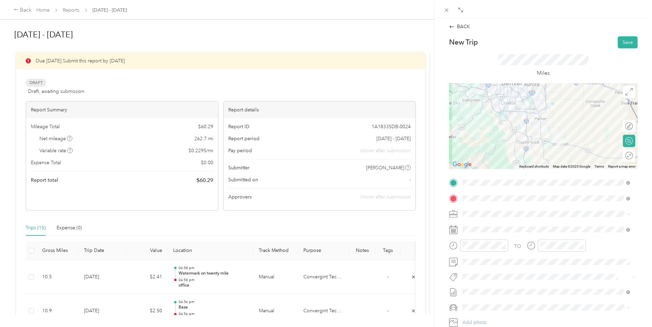
click at [532, 141] on div at bounding box center [543, 126] width 188 height 86
click at [624, 38] on button "Save" at bounding box center [627, 42] width 20 height 12
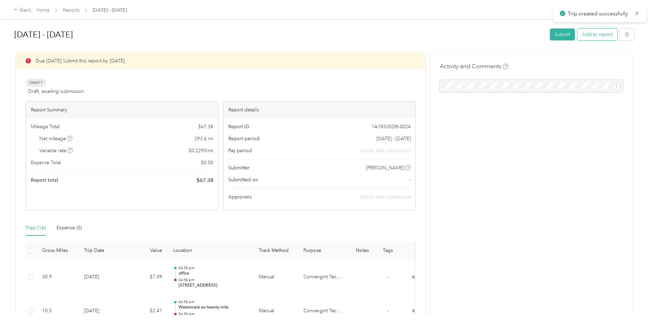
click at [592, 40] on button "Add to report" at bounding box center [597, 34] width 40 height 12
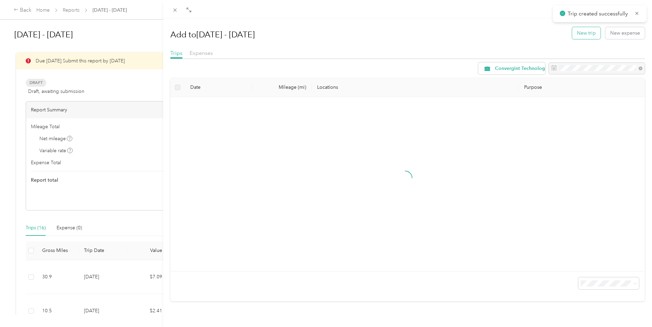
click at [572, 32] on button "New trip" at bounding box center [586, 33] width 28 height 12
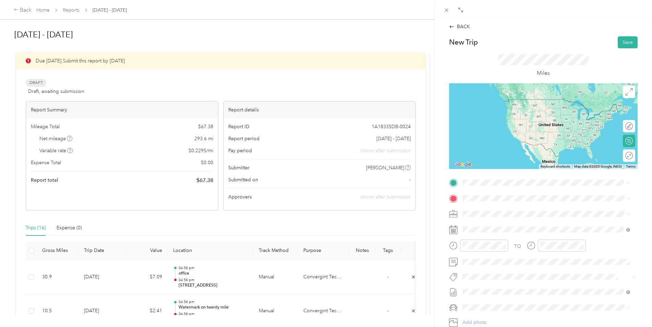
click at [502, 208] on span "[STREET_ADDRESS][PERSON_NAME][US_STATE]" at bounding box center [528, 207] width 107 height 6
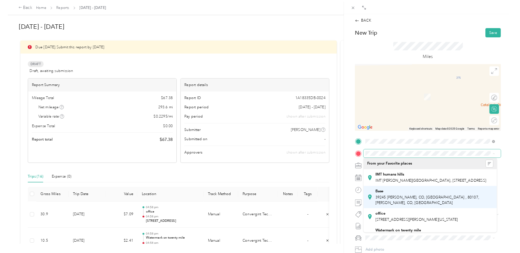
scroll to position [34, 0]
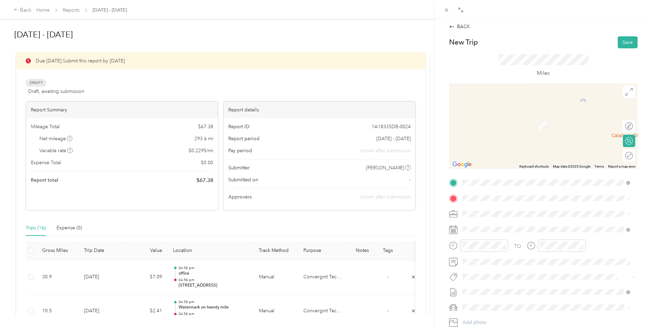
click at [533, 231] on div "Base 39245 [PERSON_NAME], [GEOGRAPHIC_DATA], [GEOGRAPHIC_DATA] , 80107, [PERSON…" at bounding box center [551, 220] width 152 height 22
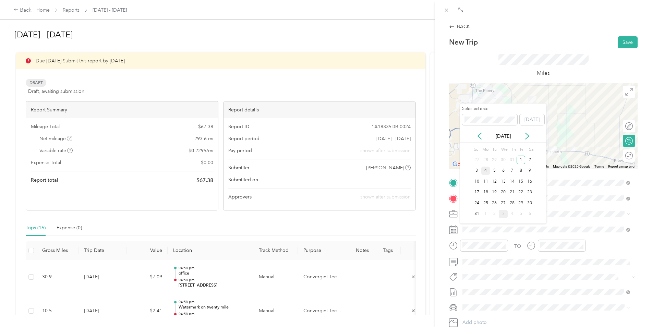
click at [488, 170] on div "4" at bounding box center [485, 171] width 9 height 9
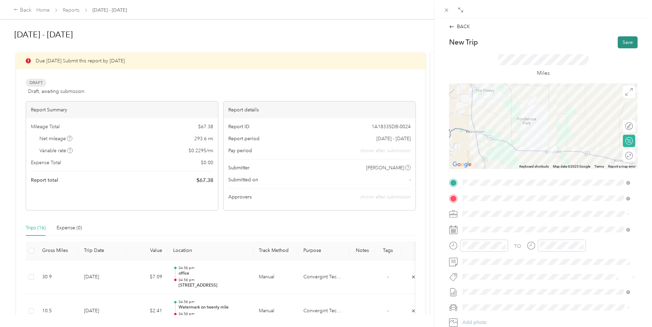
click at [620, 41] on button "Save" at bounding box center [627, 42] width 20 height 12
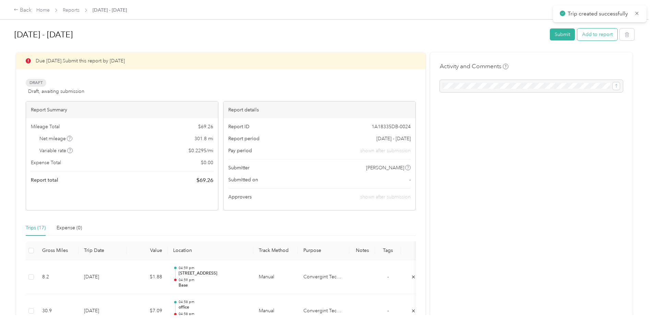
click at [588, 39] on button "Add to report" at bounding box center [597, 34] width 40 height 12
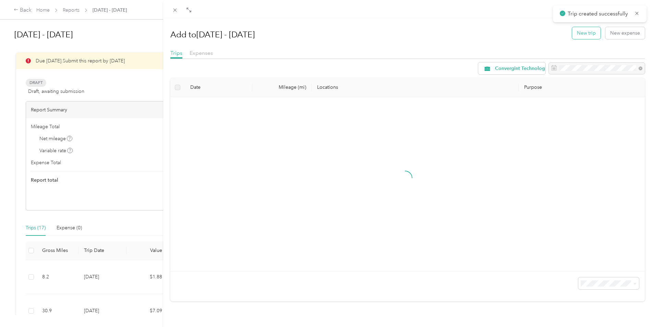
click at [581, 34] on button "New trip" at bounding box center [586, 33] width 28 height 12
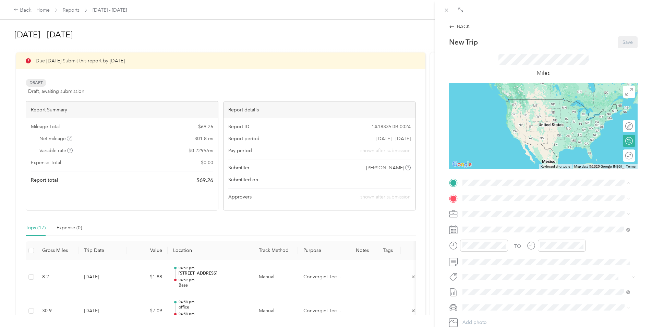
click at [498, 245] on span "39245 [PERSON_NAME], CO, [GEOGRAPHIC_DATA] , 80107, [PERSON_NAME], CO, [GEOGRAP…" at bounding box center [542, 242] width 134 height 13
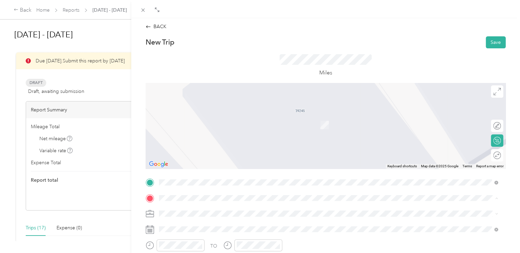
click at [467, 58] on div "Miles" at bounding box center [326, 65] width 360 height 35
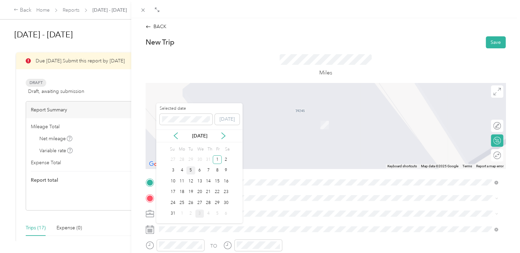
click at [189, 172] on div "5" at bounding box center [190, 170] width 9 height 9
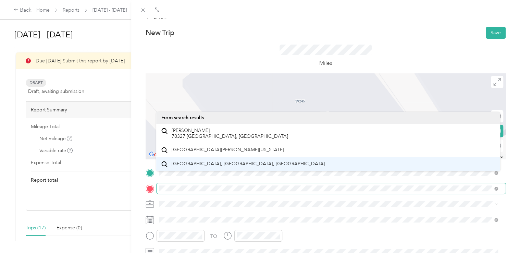
scroll to position [10, 0]
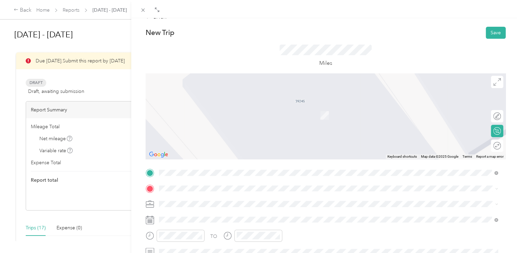
click at [200, 136] on li "[STREET_ADDRESS][PERSON_NAME][US_STATE]" at bounding box center [328, 129] width 344 height 14
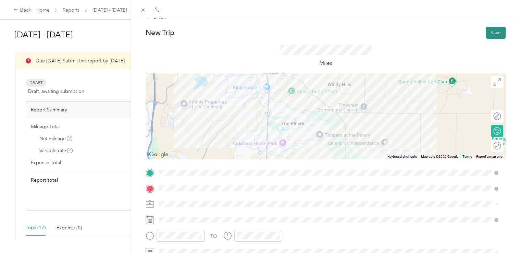
click at [494, 30] on button "Save" at bounding box center [496, 33] width 20 height 12
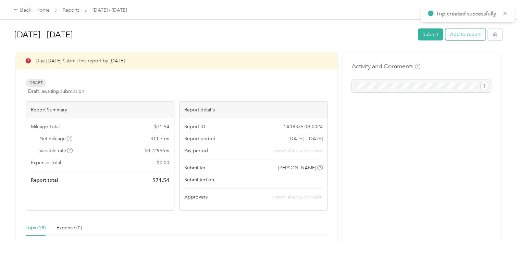
click at [455, 33] on button "Add to report" at bounding box center [465, 34] width 40 height 12
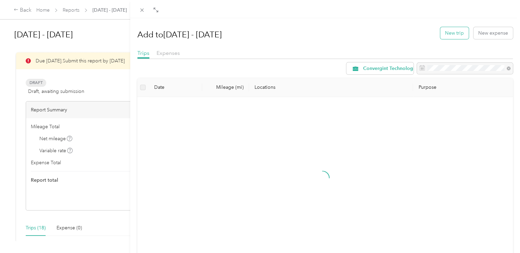
click at [442, 35] on button "New trip" at bounding box center [454, 33] width 28 height 12
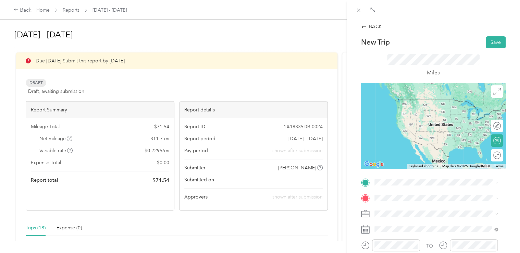
click at [389, 180] on strong "office" at bounding box center [393, 182] width 13 height 6
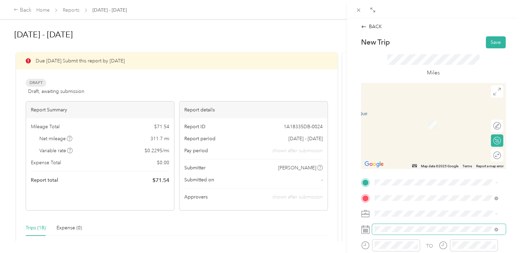
click at [390, 233] on span at bounding box center [439, 229] width 134 height 11
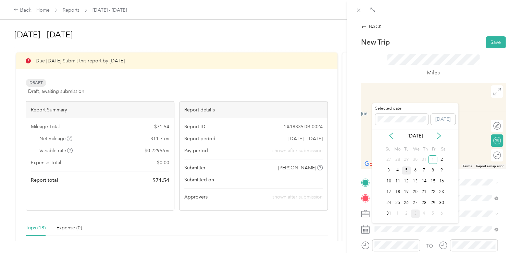
click at [405, 170] on div "5" at bounding box center [406, 170] width 9 height 9
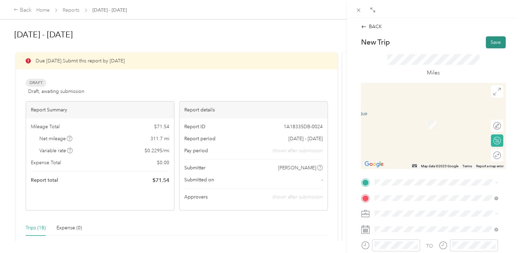
click at [488, 41] on button "Save" at bounding box center [496, 42] width 20 height 12
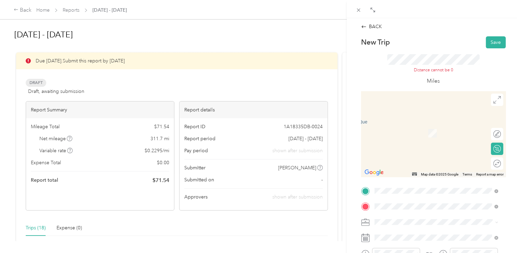
click at [398, 136] on span "[STREET_ADDRESS][PERSON_NAME][US_STATE]" at bounding box center [440, 134] width 107 height 6
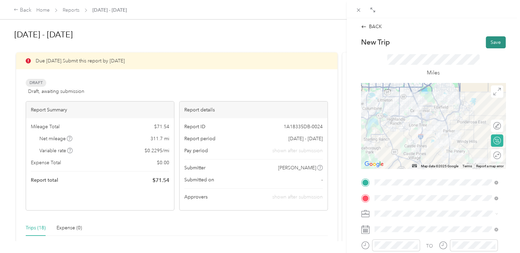
click at [489, 42] on button "Save" at bounding box center [496, 42] width 20 height 12
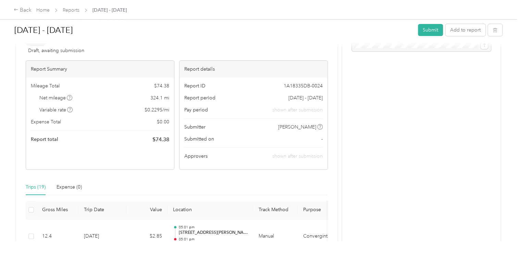
scroll to position [40, 0]
click at [450, 31] on button "Add to report" at bounding box center [465, 30] width 40 height 12
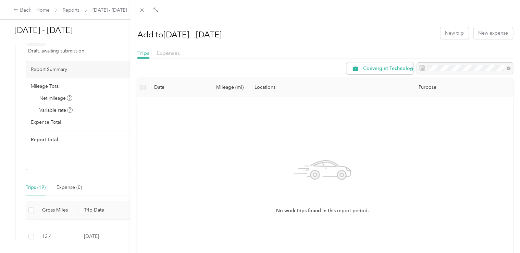
drag, startPoint x: 454, startPoint y: 34, endPoint x: 367, endPoint y: 56, distance: 89.1
click at [367, 56] on div "Trips Expenses" at bounding box center [325, 54] width 376 height 10
click at [462, 36] on button "New trip" at bounding box center [454, 33] width 28 height 12
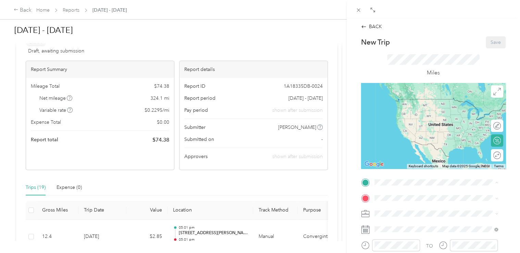
click at [393, 172] on span "[STREET_ADDRESS][PERSON_NAME][US_STATE]" at bounding box center [440, 174] width 107 height 6
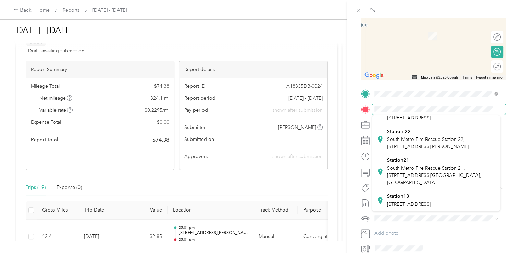
scroll to position [237, 0]
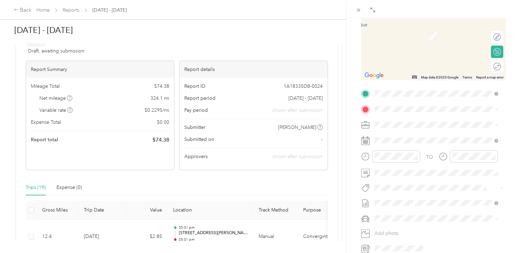
click at [413, 140] on div "Station 22 South Metro Fire Rescue Station 22, [STREET_ADDRESS][PERSON_NAME]" at bounding box center [441, 139] width 108 height 22
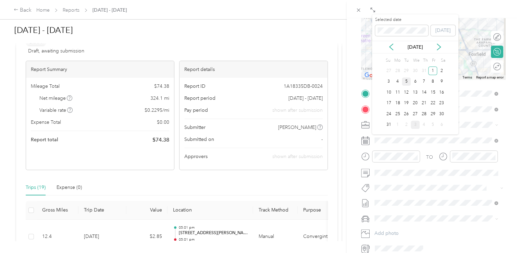
click at [403, 80] on div "5" at bounding box center [406, 81] width 9 height 9
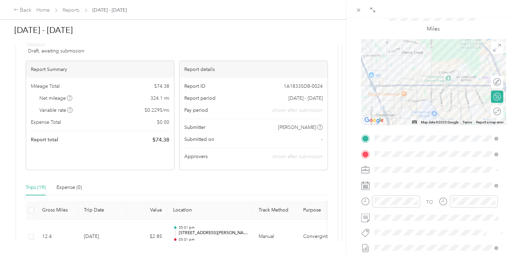
scroll to position [44, 0]
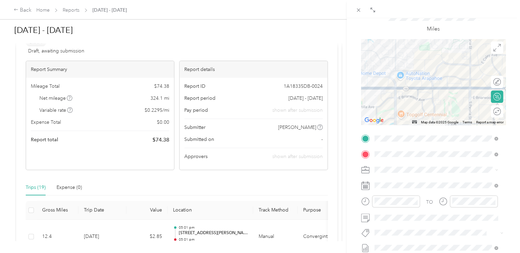
click at [508, 70] on div "BACK New Trip Save This trip cannot be edited because it is either under review…" at bounding box center [433, 144] width 173 height 253
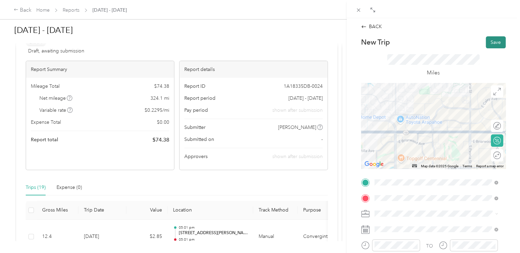
click at [494, 40] on button "Save" at bounding box center [496, 42] width 20 height 12
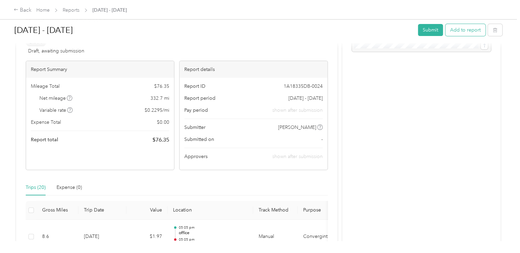
click at [461, 30] on button "Add to report" at bounding box center [465, 30] width 40 height 12
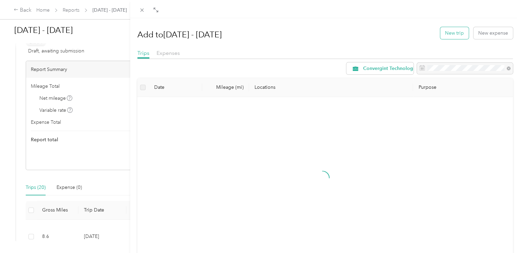
click at [456, 35] on button "New trip" at bounding box center [454, 33] width 28 height 12
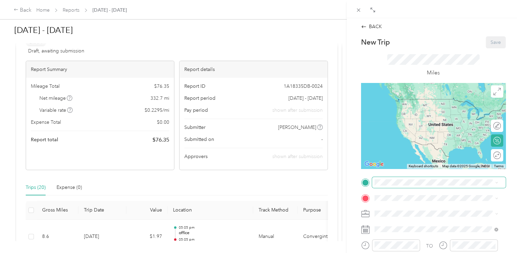
click at [392, 185] on span at bounding box center [439, 182] width 134 height 11
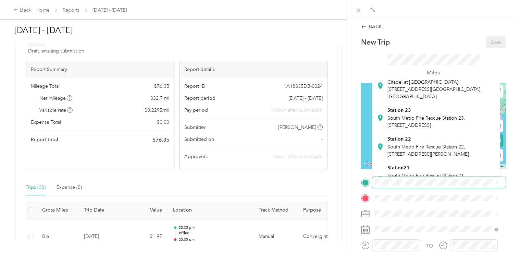
scroll to position [197, 0]
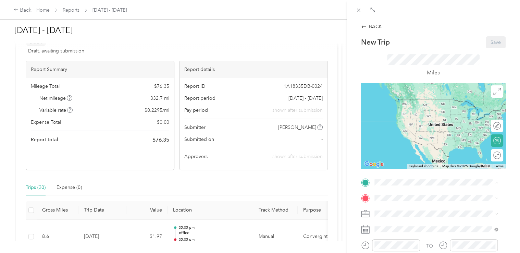
click at [401, 138] on span "South Metro Fire Rescue Station 22, [STREET_ADDRESS][PERSON_NAME]" at bounding box center [428, 131] width 82 height 13
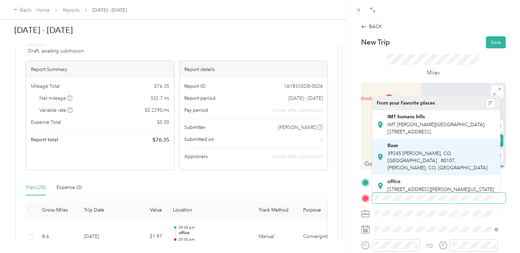
scroll to position [16, 0]
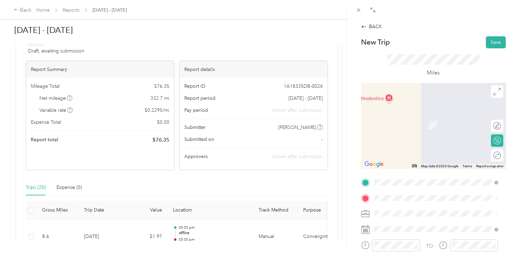
click at [392, 143] on span "39245 [PERSON_NAME], CO, [GEOGRAPHIC_DATA] , 80107, [PERSON_NAME], CO, [GEOGRAP…" at bounding box center [437, 144] width 100 height 20
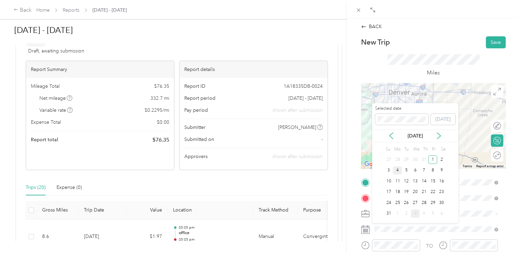
click at [396, 168] on div "4" at bounding box center [397, 170] width 9 height 9
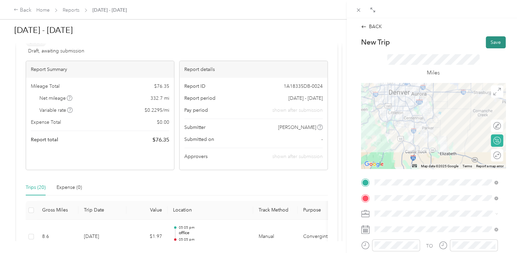
click at [492, 45] on button "Save" at bounding box center [496, 42] width 20 height 12
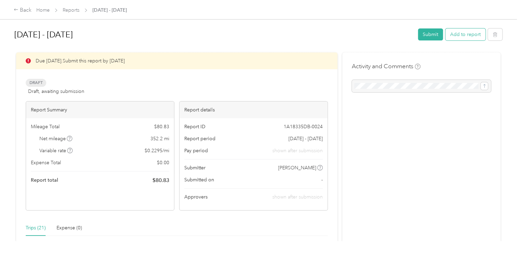
click at [465, 35] on button "Add to report" at bounding box center [465, 34] width 40 height 12
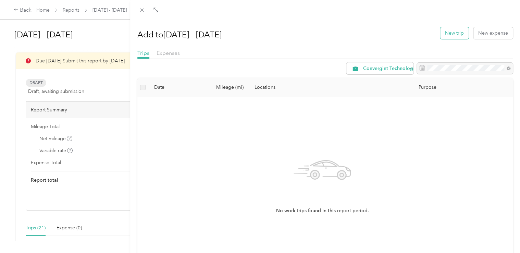
click at [454, 35] on button "New trip" at bounding box center [454, 33] width 28 height 12
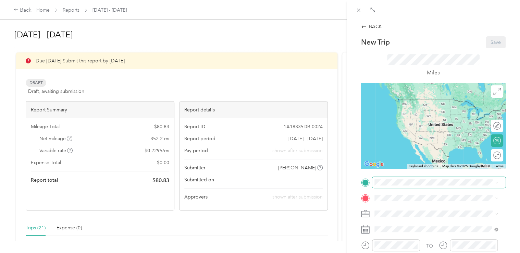
click at [391, 187] on span at bounding box center [439, 182] width 134 height 11
click at [404, 145] on span "39245 [PERSON_NAME], CO, [GEOGRAPHIC_DATA] , 80107, [PERSON_NAME], CO, [GEOGRAP…" at bounding box center [437, 145] width 100 height 20
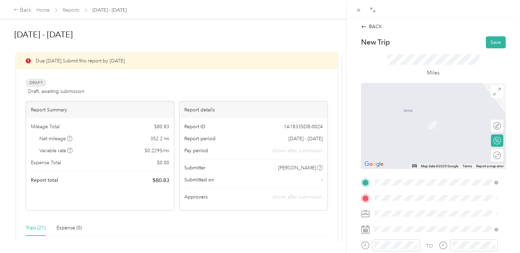
click at [210, 87] on div "BACK New Trip Save This trip cannot be edited because it is either under review…" at bounding box center [260, 126] width 520 height 253
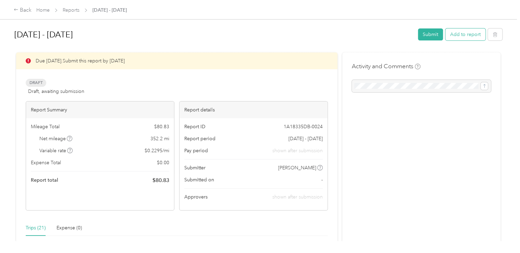
click at [466, 40] on div "[DATE] - [DATE] Submit Add to report" at bounding box center [258, 36] width 488 height 20
click at [459, 34] on button "Add to report" at bounding box center [465, 34] width 40 height 12
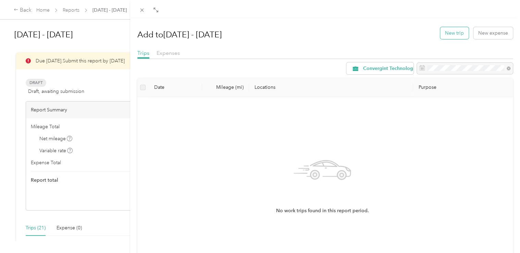
click at [453, 38] on button "New trip" at bounding box center [454, 33] width 28 height 12
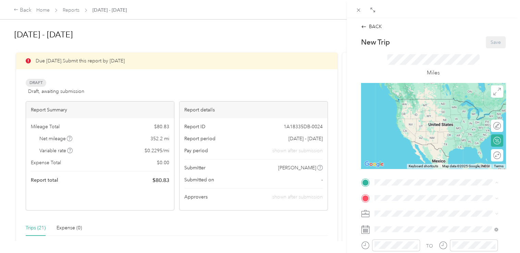
click at [403, 150] on span "39245 [PERSON_NAME], CO, [GEOGRAPHIC_DATA] , 80107, [PERSON_NAME], CO, [GEOGRAP…" at bounding box center [437, 145] width 100 height 20
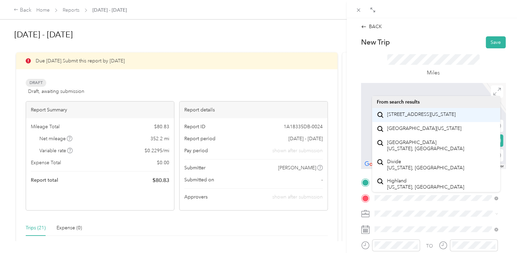
click at [411, 118] on span "[STREET_ADDRESS][US_STATE]" at bounding box center [421, 114] width 69 height 6
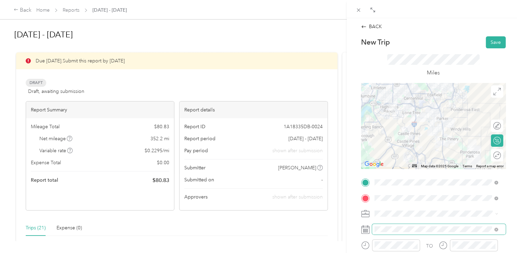
click at [397, 225] on span at bounding box center [439, 229] width 134 height 11
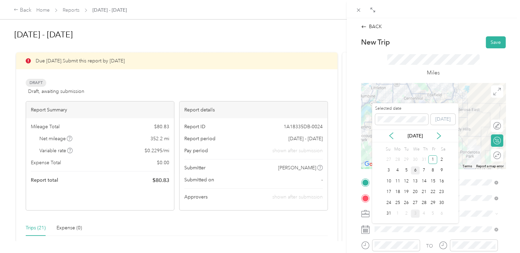
click at [416, 170] on div "6" at bounding box center [415, 170] width 9 height 9
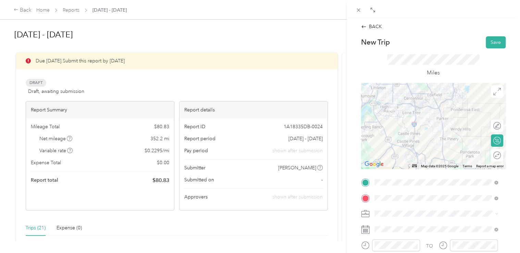
click at [236, 86] on div "BACK New Trip Save This trip cannot be edited because it is either under review…" at bounding box center [260, 126] width 520 height 253
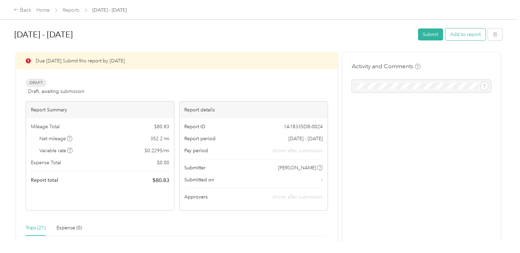
click at [465, 38] on button "Add to report" at bounding box center [465, 34] width 40 height 12
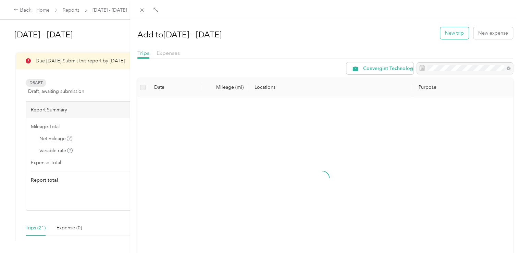
click at [462, 29] on button "New trip" at bounding box center [454, 33] width 28 height 12
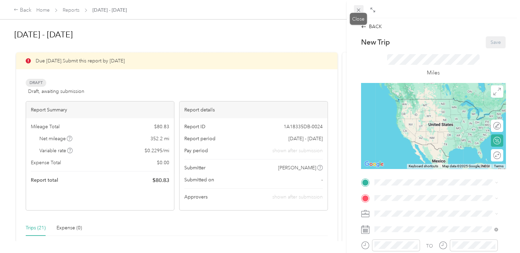
click at [360, 12] on icon at bounding box center [359, 10] width 6 height 6
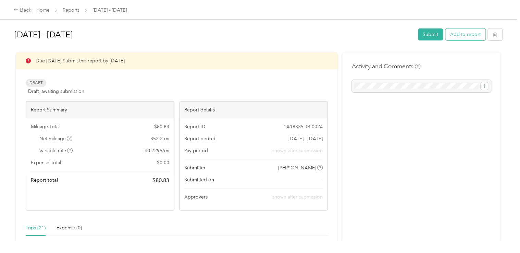
click at [459, 34] on button "Add to report" at bounding box center [465, 34] width 40 height 12
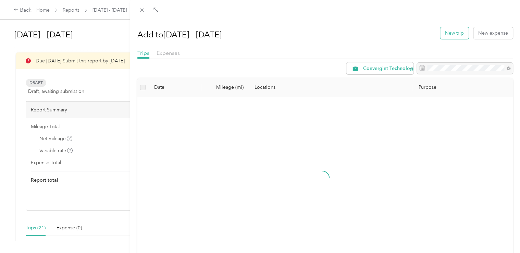
click at [447, 29] on button "New trip" at bounding box center [454, 33] width 28 height 12
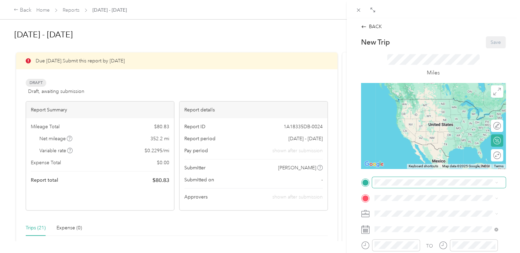
click at [385, 186] on span at bounding box center [439, 182] width 134 height 11
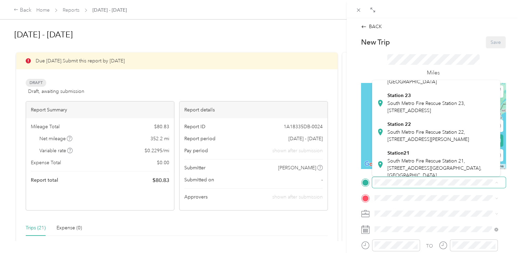
scroll to position [193, 0]
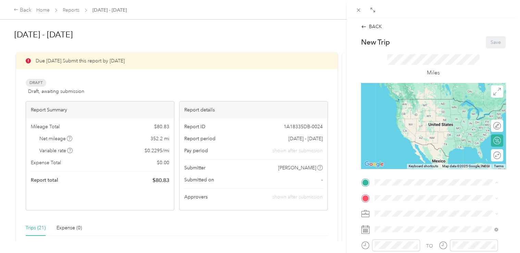
click at [405, 127] on strong "Station 22" at bounding box center [399, 124] width 24 height 6
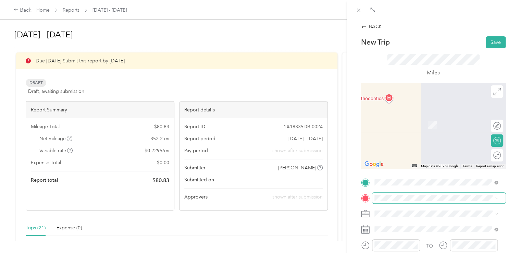
click at [402, 201] on span at bounding box center [439, 198] width 134 height 11
click at [400, 161] on span "39245 [PERSON_NAME], CO, [GEOGRAPHIC_DATA] , 80107, [PERSON_NAME], CO, [GEOGRAP…" at bounding box center [437, 160] width 100 height 20
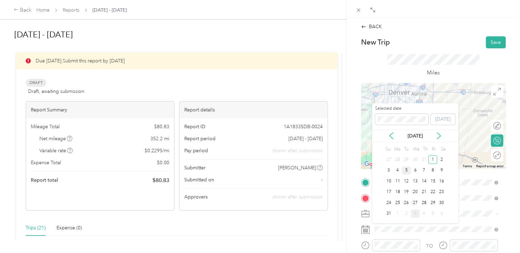
click at [405, 170] on div "5" at bounding box center [406, 170] width 9 height 9
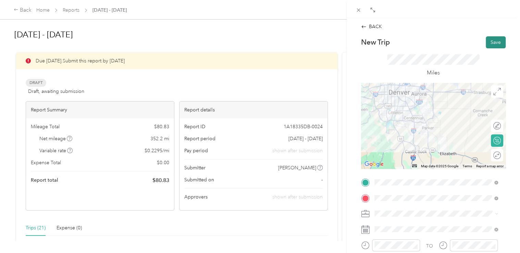
click at [487, 46] on button "Save" at bounding box center [496, 42] width 20 height 12
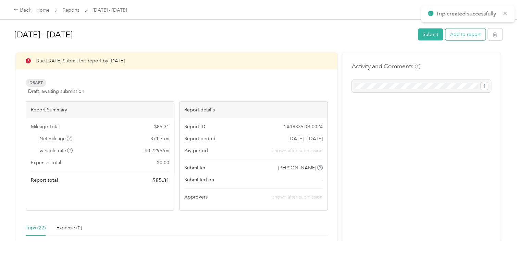
click at [452, 39] on button "Add to report" at bounding box center [465, 34] width 40 height 12
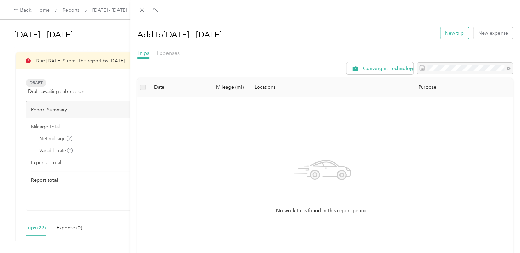
click at [455, 35] on button "New trip" at bounding box center [454, 33] width 28 height 12
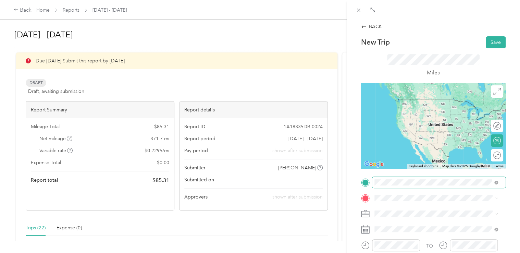
click at [398, 187] on span at bounding box center [439, 182] width 134 height 11
click at [400, 187] on span at bounding box center [439, 182] width 134 height 11
click at [407, 98] on div "Base" at bounding box center [441, 101] width 108 height 6
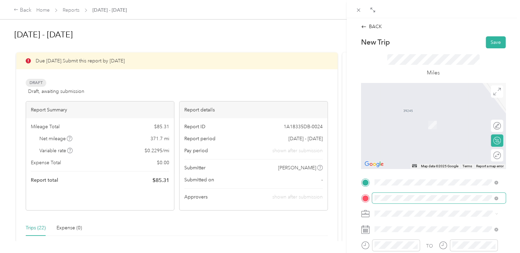
click at [422, 194] on span at bounding box center [439, 198] width 134 height 11
click at [404, 118] on span "[STREET_ADDRESS][US_STATE]" at bounding box center [421, 114] width 69 height 6
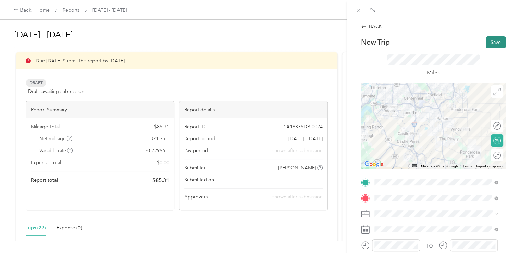
click at [494, 40] on button "Save" at bounding box center [496, 42] width 20 height 12
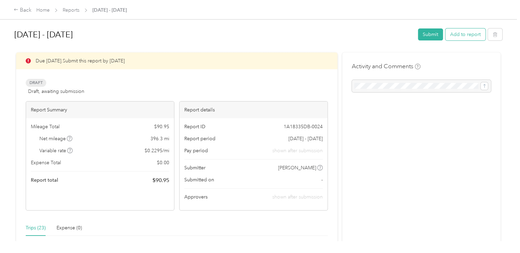
click at [459, 32] on button "Add to report" at bounding box center [465, 34] width 40 height 12
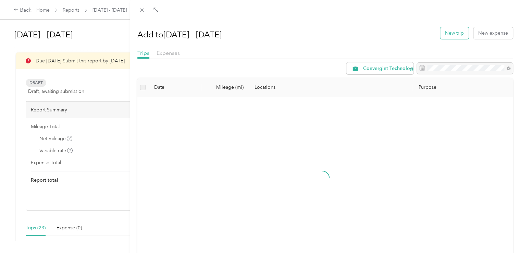
click at [455, 38] on button "New trip" at bounding box center [454, 33] width 28 height 12
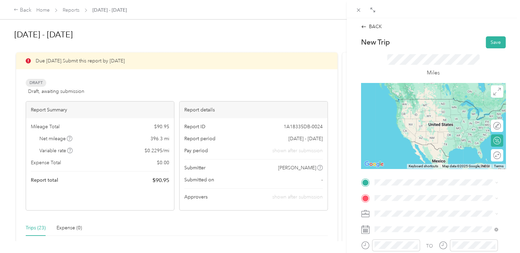
click at [405, 102] on span "[STREET_ADDRESS][US_STATE]" at bounding box center [421, 99] width 69 height 6
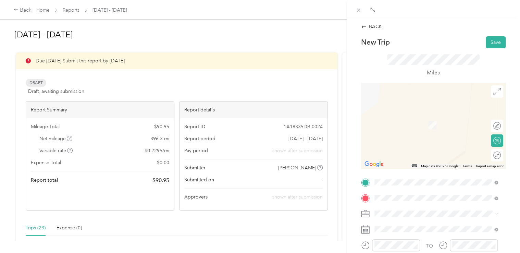
click at [400, 118] on div "office" at bounding box center [440, 117] width 107 height 6
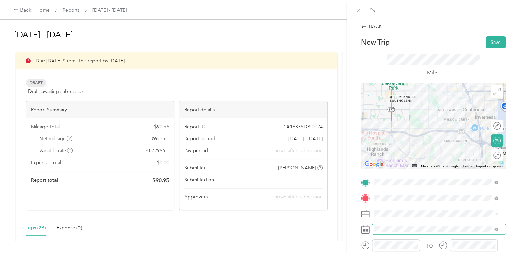
click at [395, 225] on span at bounding box center [439, 229] width 134 height 11
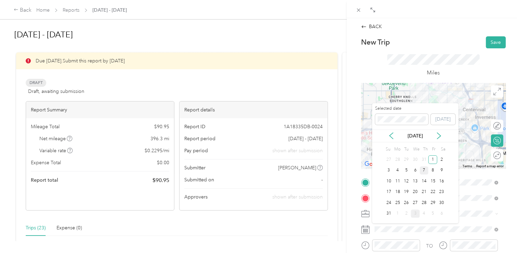
click at [426, 171] on div "7" at bounding box center [424, 170] width 9 height 9
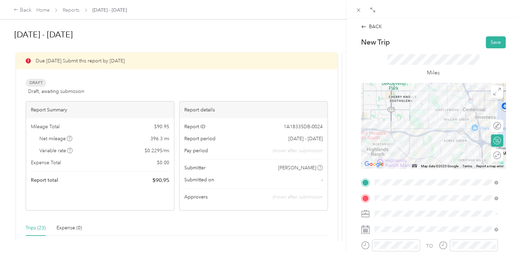
click at [490, 48] on div "Miles" at bounding box center [433, 65] width 145 height 35
click at [494, 45] on button "Save" at bounding box center [496, 42] width 20 height 12
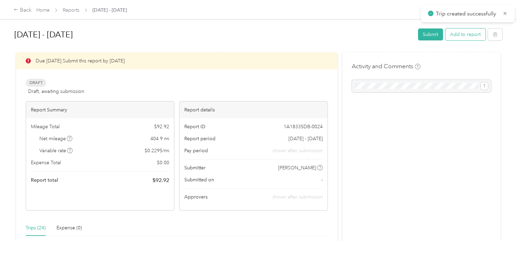
click at [447, 35] on button "Add to report" at bounding box center [465, 34] width 40 height 12
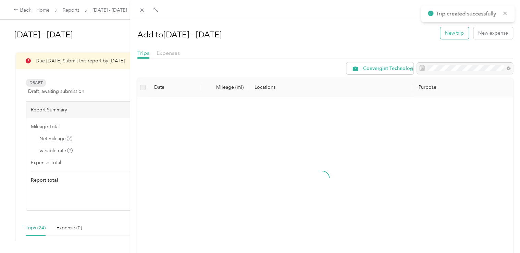
click at [448, 34] on button "New trip" at bounding box center [454, 33] width 28 height 12
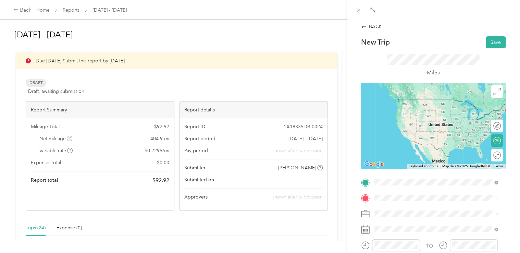
click at [405, 105] on div "office [STREET_ADDRESS][PERSON_NAME][US_STATE]" at bounding box center [440, 105] width 107 height 14
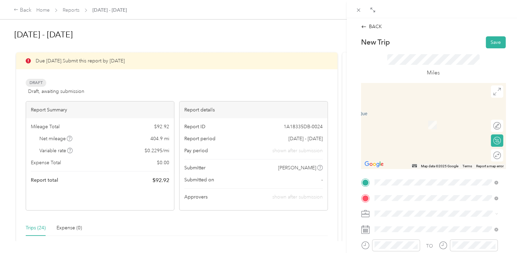
click at [414, 117] on span "[STREET_ADDRESS][US_STATE]" at bounding box center [421, 114] width 69 height 6
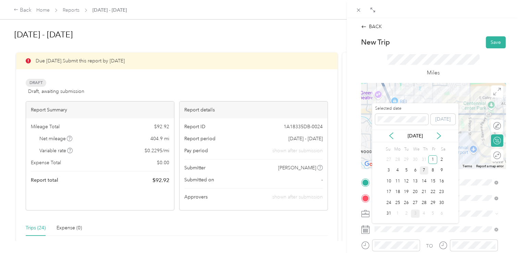
click at [422, 171] on div "7" at bounding box center [424, 170] width 9 height 9
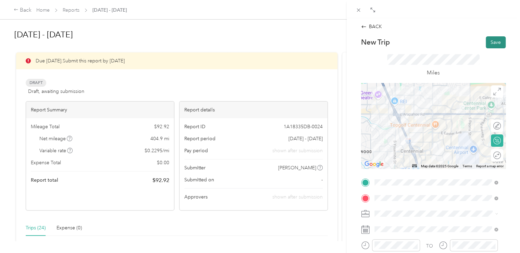
click at [488, 38] on button "Save" at bounding box center [496, 42] width 20 height 12
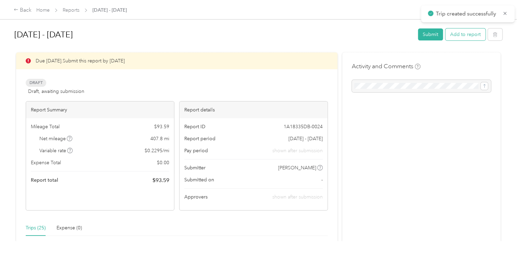
click at [472, 37] on button "Add to report" at bounding box center [465, 34] width 40 height 12
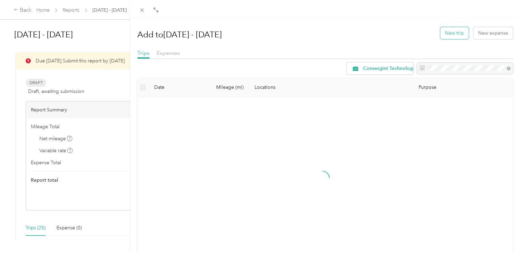
click at [458, 37] on button "New trip" at bounding box center [454, 33] width 28 height 12
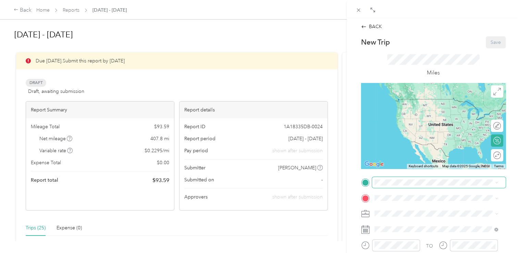
click at [423, 185] on span at bounding box center [439, 182] width 134 height 11
click at [395, 110] on ol "From search results [STREET_ADDRESS][US_STATE][GEOGRAPHIC_DATA][US_STATE][US_ST…" at bounding box center [436, 121] width 128 height 82
click at [386, 102] on div "[STREET_ADDRESS][US_STATE]" at bounding box center [436, 99] width 119 height 9
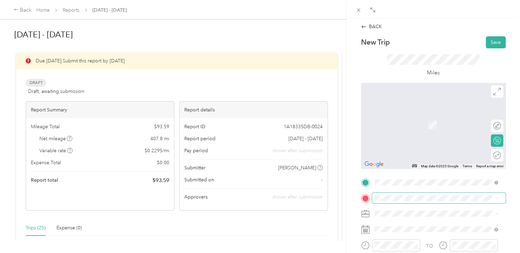
click at [387, 194] on span at bounding box center [439, 198] width 134 height 11
click at [403, 181] on div "office" at bounding box center [440, 182] width 107 height 6
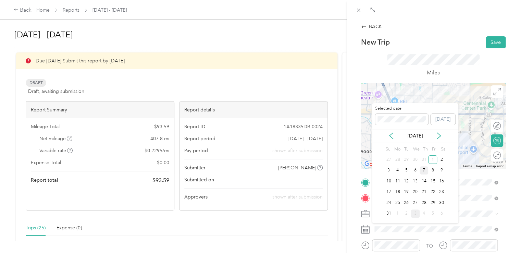
click at [424, 170] on div "7" at bounding box center [424, 170] width 9 height 9
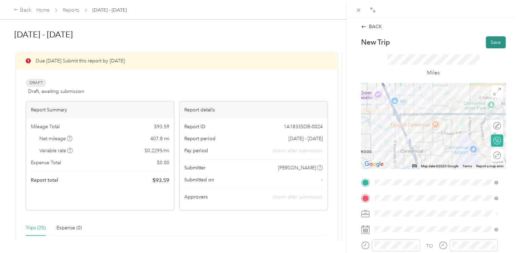
click at [491, 39] on button "Save" at bounding box center [496, 42] width 20 height 12
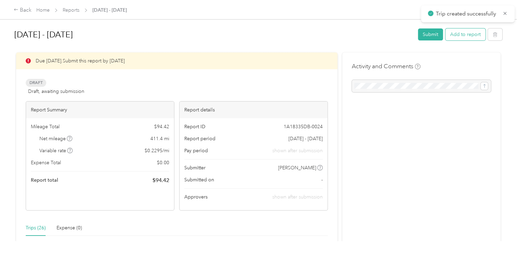
click at [459, 34] on button "Add to report" at bounding box center [465, 34] width 40 height 12
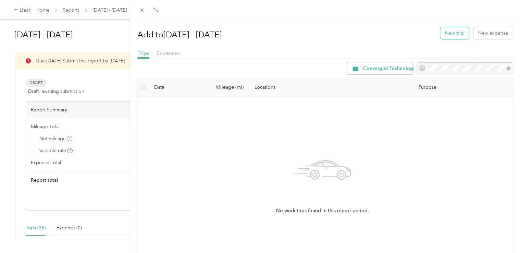
click at [451, 31] on button "New trip" at bounding box center [454, 33] width 28 height 12
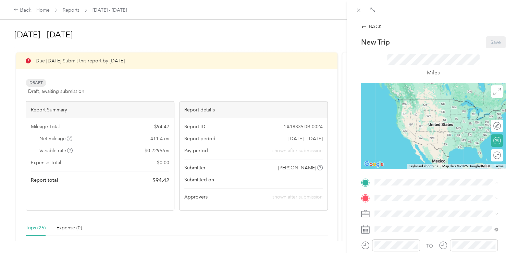
click at [412, 169] on div "office [STREET_ADDRESS][PERSON_NAME][US_STATE]" at bounding box center [440, 170] width 107 height 14
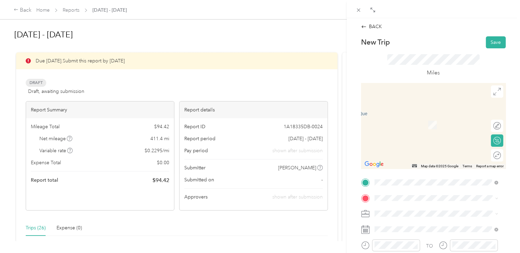
click at [407, 129] on span "39245 [PERSON_NAME], CO, [GEOGRAPHIC_DATA] , 80107, [PERSON_NAME], CO, [GEOGRAP…" at bounding box center [437, 131] width 100 height 20
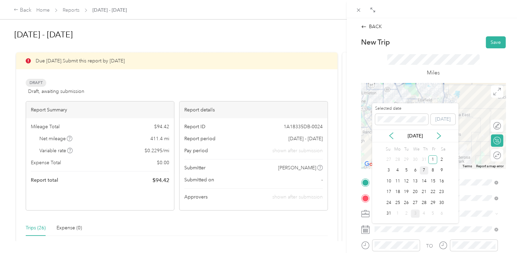
click at [425, 171] on div "7" at bounding box center [424, 170] width 9 height 9
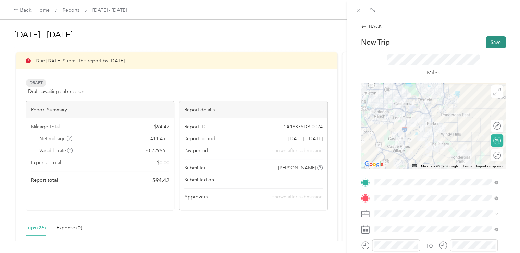
click at [491, 38] on button "Save" at bounding box center [496, 42] width 20 height 12
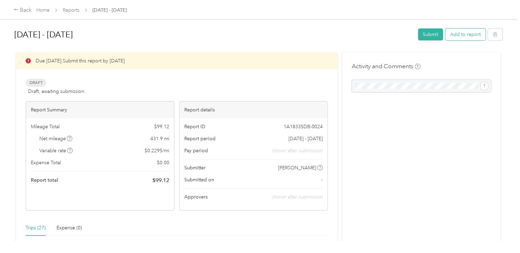
click at [458, 33] on button "Add to report" at bounding box center [465, 34] width 40 height 12
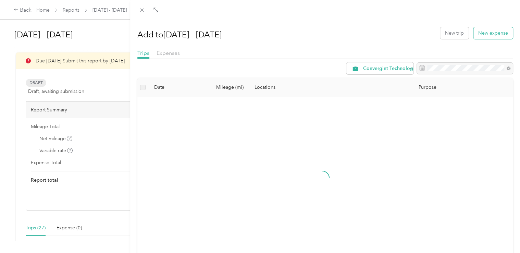
click at [487, 35] on button "New expense" at bounding box center [493, 33] width 39 height 12
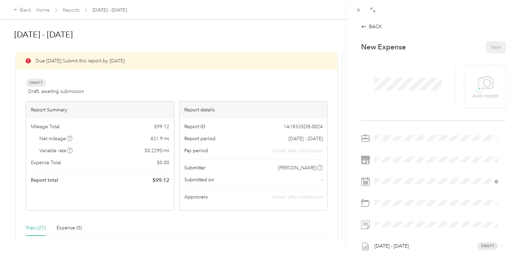
click at [246, 87] on div "BACK This expense cannot be edited because it is either under review, approved,…" at bounding box center [260, 126] width 520 height 253
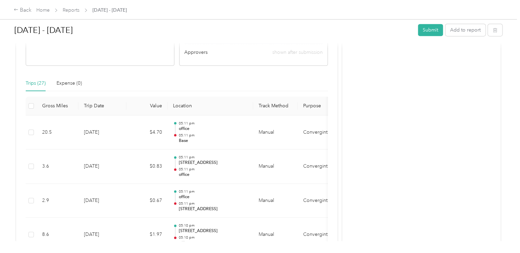
scroll to position [144, 0]
click at [224, 80] on div "Trips (27) Expense (0)" at bounding box center [177, 84] width 302 height 16
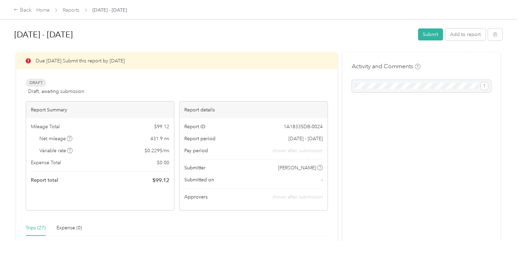
click at [458, 41] on div "[DATE] - [DATE] Submit Add to report" at bounding box center [258, 36] width 488 height 20
click at [451, 31] on button "Add to report" at bounding box center [465, 34] width 40 height 12
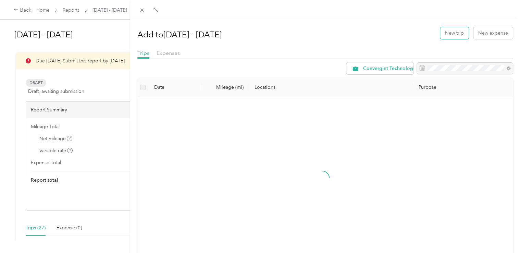
click at [451, 31] on button "New trip" at bounding box center [454, 33] width 28 height 12
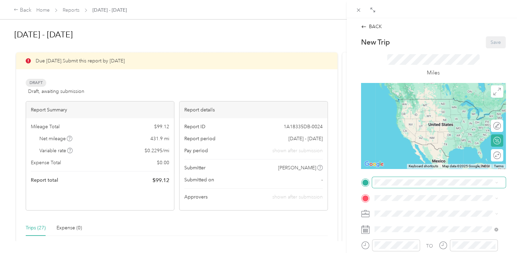
click at [417, 177] on span at bounding box center [439, 182] width 134 height 11
click at [400, 143] on span "39245 [PERSON_NAME], CO, [GEOGRAPHIC_DATA] , 80107, [PERSON_NAME], CO, [GEOGRAP…" at bounding box center [437, 145] width 100 height 20
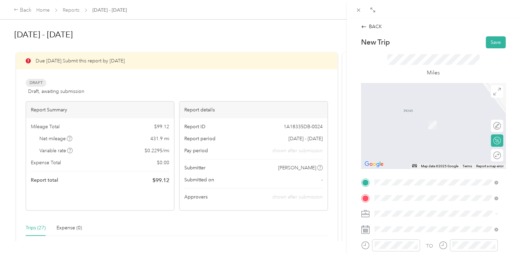
click at [400, 118] on span "[STREET_ADDRESS][US_STATE]" at bounding box center [421, 114] width 69 height 6
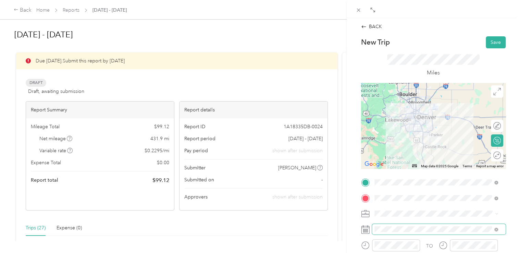
click at [410, 225] on span at bounding box center [439, 229] width 134 height 11
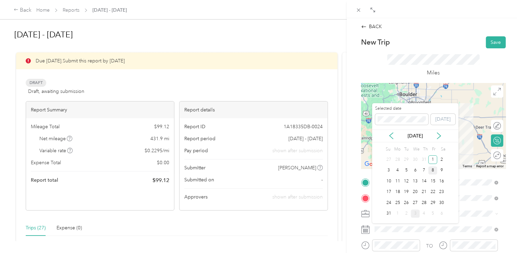
click at [433, 171] on div "8" at bounding box center [432, 170] width 9 height 9
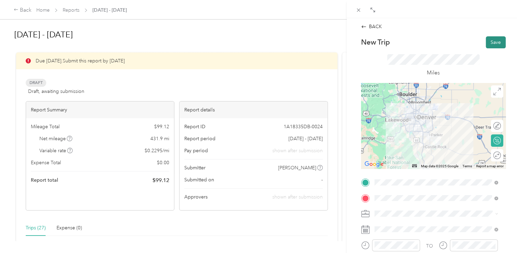
click at [489, 43] on button "Save" at bounding box center [496, 42] width 20 height 12
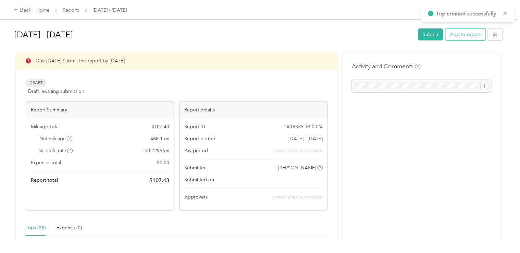
click at [456, 38] on button "Add to report" at bounding box center [465, 34] width 40 height 12
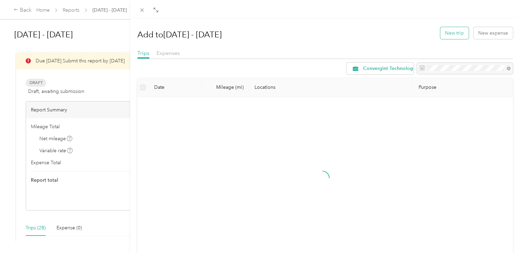
click at [446, 31] on button "New trip" at bounding box center [454, 33] width 28 height 12
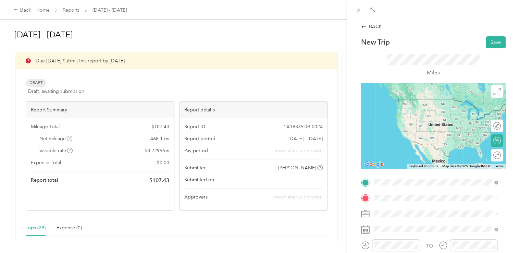
click at [422, 102] on span "[STREET_ADDRESS][US_STATE]" at bounding box center [421, 99] width 69 height 6
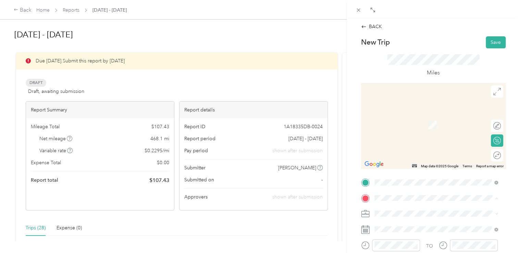
click at [402, 185] on div "office [STREET_ADDRESS][PERSON_NAME][US_STATE]" at bounding box center [440, 186] width 107 height 14
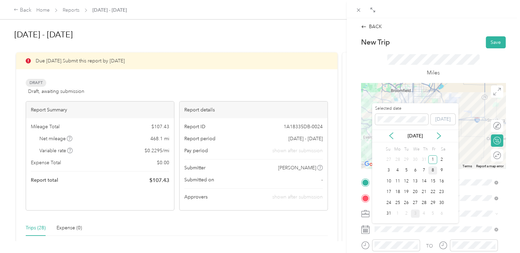
click at [433, 170] on div "8" at bounding box center [432, 170] width 9 height 9
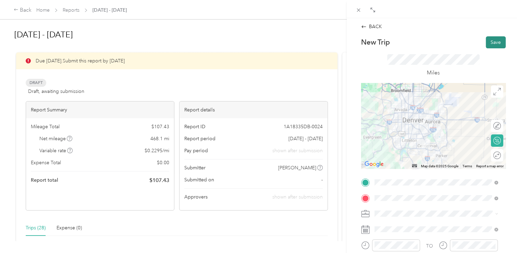
click at [487, 42] on button "Save" at bounding box center [496, 42] width 20 height 12
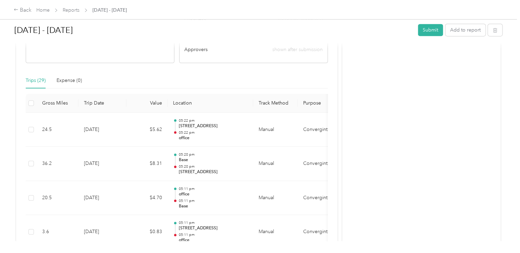
scroll to position [4, 0]
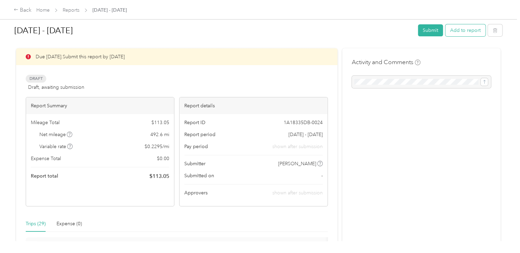
click at [454, 27] on button "Add to report" at bounding box center [465, 30] width 40 height 12
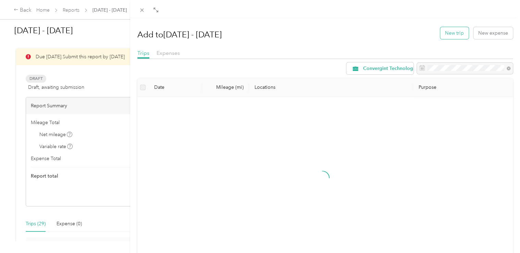
click at [444, 27] on button "New trip" at bounding box center [454, 33] width 28 height 12
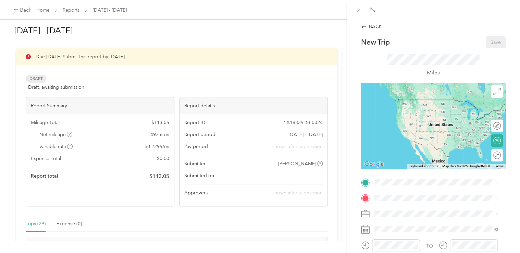
click at [399, 161] on li "office [STREET_ADDRESS][PERSON_NAME][US_STATE]" at bounding box center [436, 170] width 128 height 22
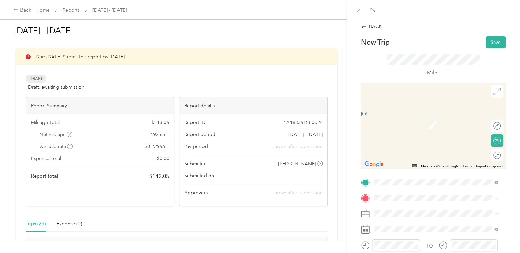
click at [388, 185] on div "office [STREET_ADDRESS][PERSON_NAME][US_STATE]" at bounding box center [440, 186] width 107 height 14
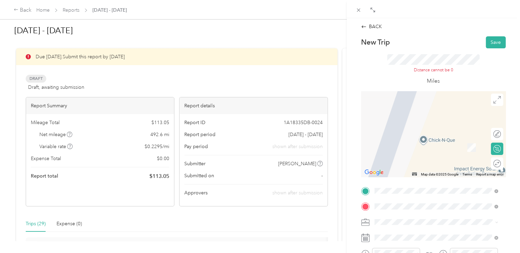
click at [400, 157] on div "Base" at bounding box center [441, 154] width 108 height 6
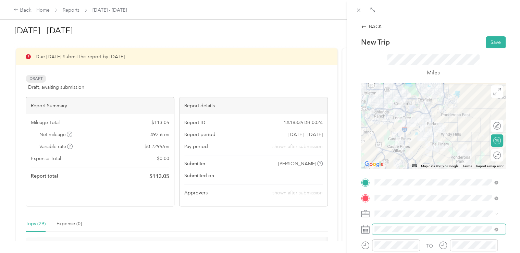
click at [388, 234] on span at bounding box center [439, 229] width 134 height 11
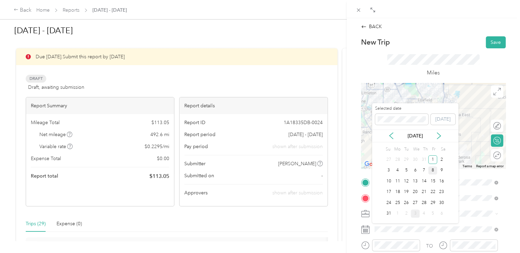
click at [433, 172] on div "8" at bounding box center [432, 170] width 9 height 9
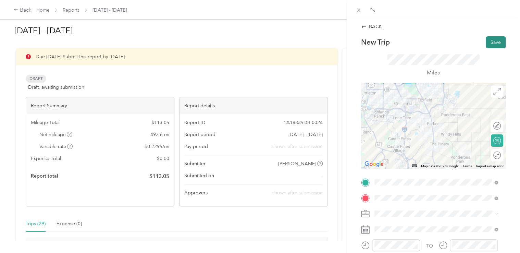
click at [487, 42] on button "Save" at bounding box center [496, 42] width 20 height 12
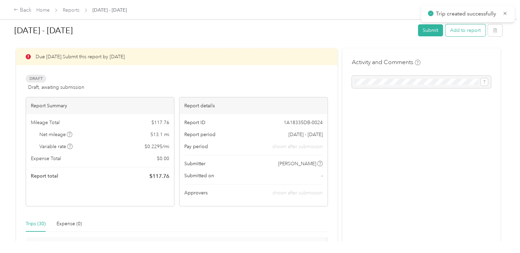
click at [467, 28] on button "Add to report" at bounding box center [465, 30] width 40 height 12
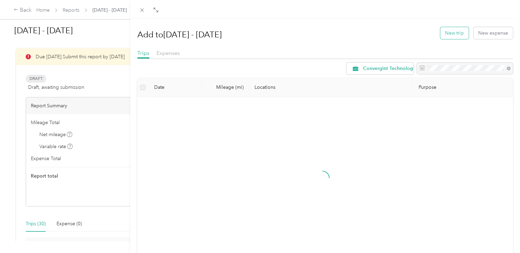
click at [450, 29] on button "New trip" at bounding box center [454, 33] width 28 height 12
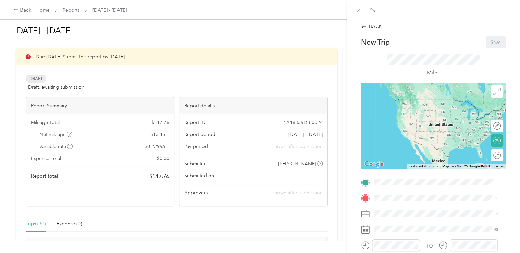
click at [397, 151] on span "39245 [PERSON_NAME], CO, [GEOGRAPHIC_DATA] , 80107, [PERSON_NAME], CO, [GEOGRAP…" at bounding box center [437, 145] width 100 height 20
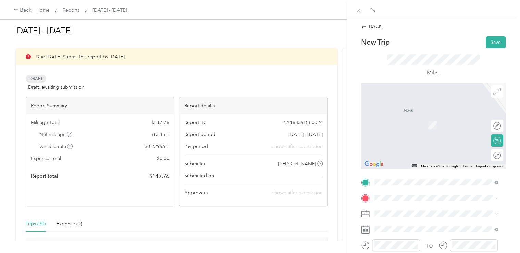
click at [235, 75] on div "BACK New Trip Save This trip cannot be edited because it is either under review…" at bounding box center [260, 126] width 520 height 253
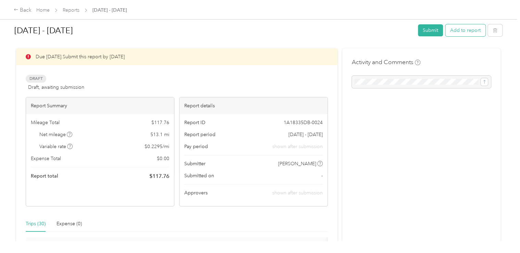
click at [463, 35] on button "Add to report" at bounding box center [465, 30] width 40 height 12
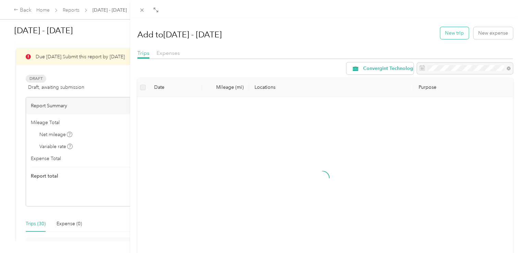
click at [453, 35] on button "New trip" at bounding box center [454, 33] width 28 height 12
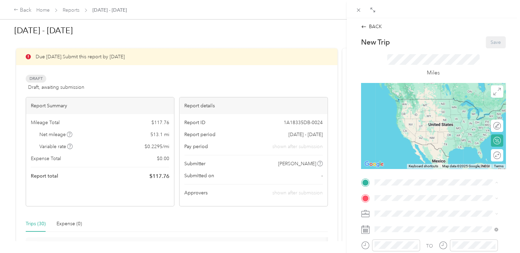
click at [399, 174] on span "[STREET_ADDRESS][PERSON_NAME][US_STATE]" at bounding box center [440, 174] width 107 height 6
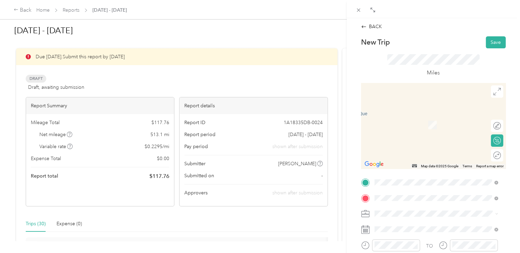
click at [407, 117] on span "[STREET_ADDRESS][PERSON_NAME][US_STATE]" at bounding box center [440, 114] width 107 height 6
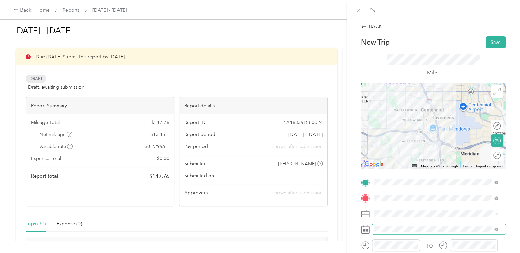
click at [390, 232] on span at bounding box center [439, 229] width 134 height 11
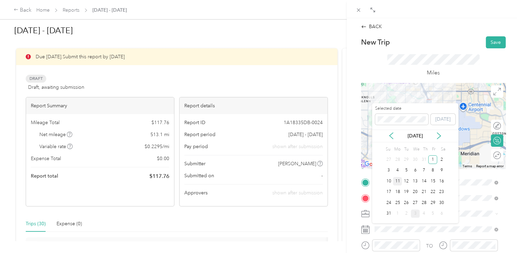
click at [397, 178] on div "11" at bounding box center [397, 181] width 9 height 9
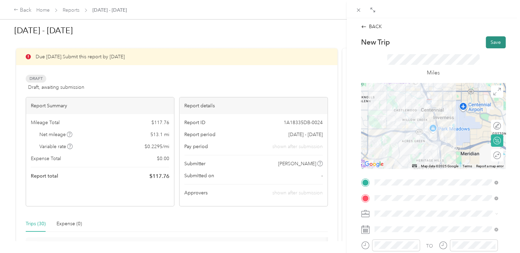
click at [487, 44] on button "Save" at bounding box center [496, 42] width 20 height 12
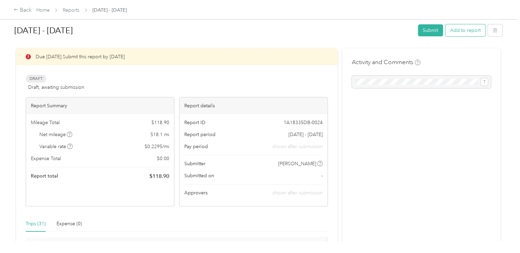
click at [457, 33] on button "Add to report" at bounding box center [465, 30] width 40 height 12
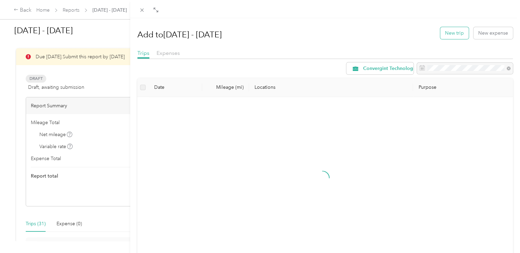
click at [452, 30] on button "New trip" at bounding box center [454, 33] width 28 height 12
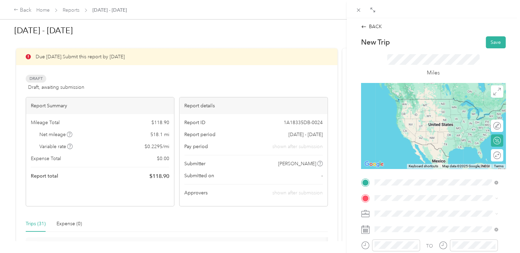
click at [416, 102] on span "[STREET_ADDRESS][PERSON_NAME][US_STATE]" at bounding box center [440, 99] width 107 height 6
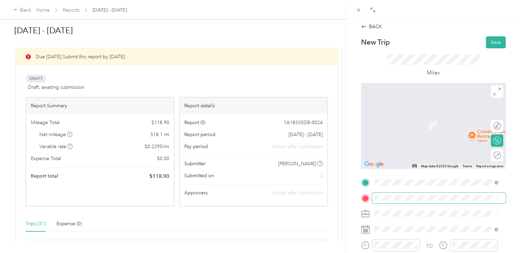
click at [389, 201] on span at bounding box center [439, 198] width 134 height 11
click at [396, 183] on strong "office" at bounding box center [393, 182] width 13 height 6
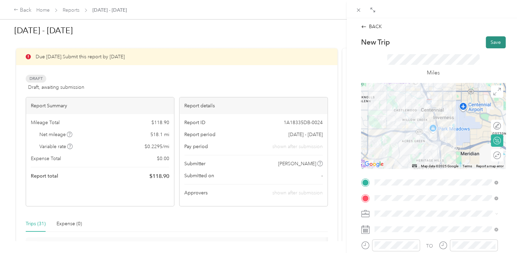
click at [493, 43] on button "Save" at bounding box center [496, 42] width 20 height 12
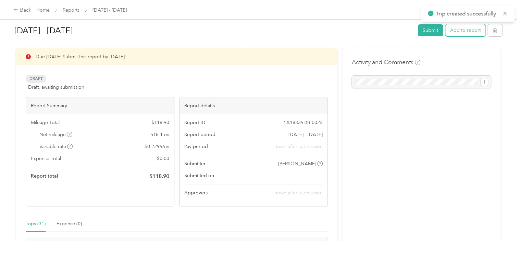
click at [469, 31] on button "Add to report" at bounding box center [465, 30] width 40 height 12
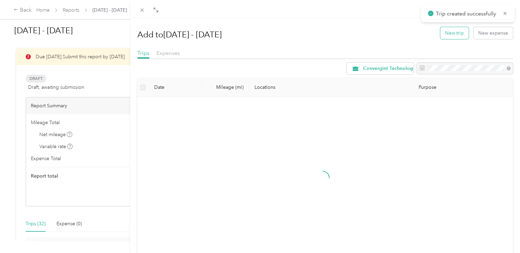
click at [447, 36] on button "New trip" at bounding box center [454, 33] width 28 height 12
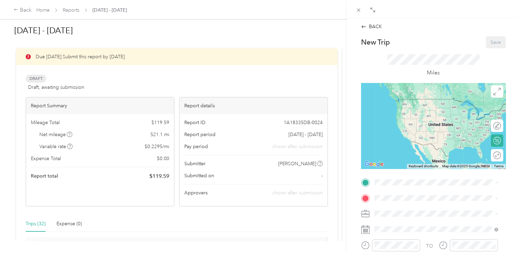
click at [395, 165] on strong "office" at bounding box center [393, 166] width 13 height 6
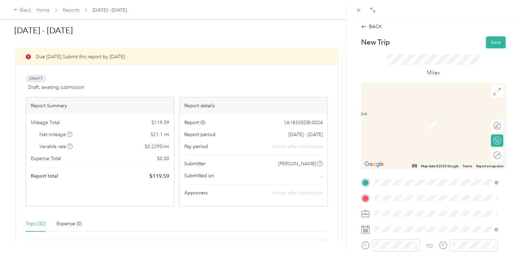
click at [405, 135] on div "IMT humans hills IMT [PERSON_NAME][GEOGRAPHIC_DATA], [STREET_ADDRESS]" at bounding box center [441, 125] width 108 height 22
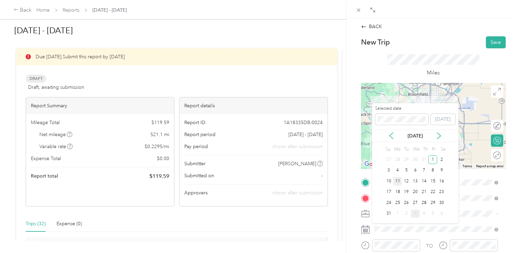
click at [396, 182] on div "11" at bounding box center [397, 181] width 9 height 9
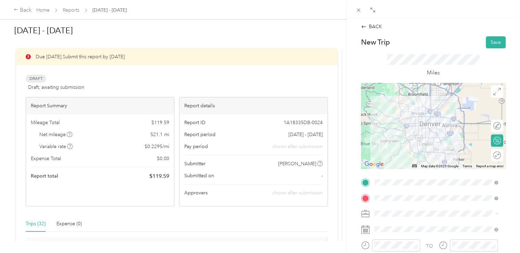
click at [488, 35] on div "BACK New Trip Save This trip cannot be edited because it is either under review…" at bounding box center [433, 182] width 159 height 319
click at [487, 38] on button "Save" at bounding box center [496, 42] width 20 height 12
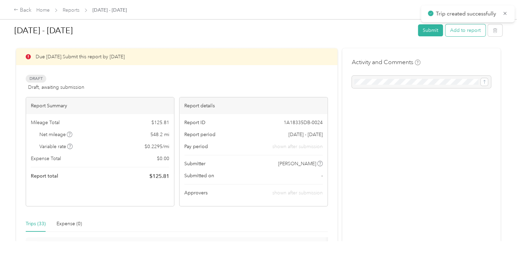
click at [452, 31] on button "Add to report" at bounding box center [465, 30] width 40 height 12
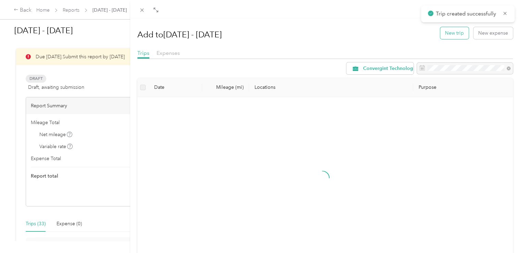
click at [440, 27] on button "New trip" at bounding box center [454, 33] width 28 height 12
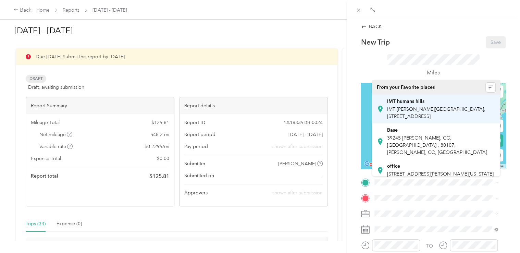
click at [401, 119] on div "IMT humans hills IMT [PERSON_NAME][GEOGRAPHIC_DATA], [STREET_ADDRESS]" at bounding box center [441, 109] width 108 height 22
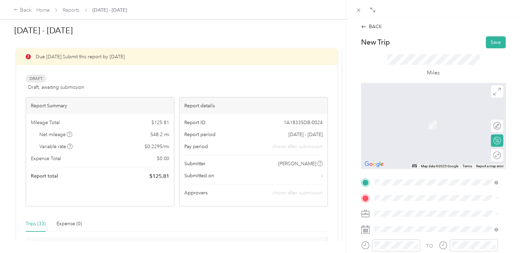
click at [396, 164] on div "Base 39245 [PERSON_NAME], [GEOGRAPHIC_DATA], [GEOGRAPHIC_DATA] , 80107, [PERSON…" at bounding box center [441, 157] width 108 height 29
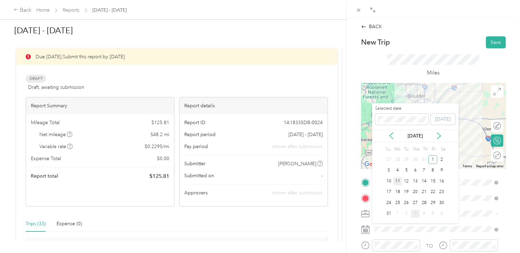
click at [397, 179] on div "11" at bounding box center [397, 181] width 9 height 9
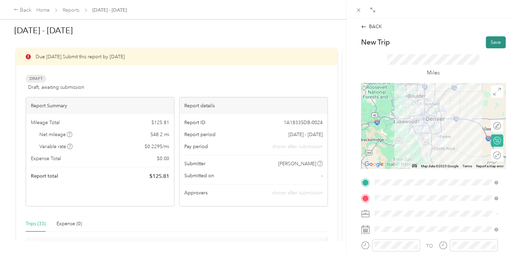
click at [489, 42] on button "Save" at bounding box center [496, 42] width 20 height 12
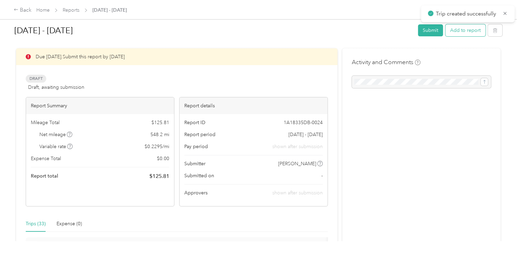
click at [465, 29] on button "Add to report" at bounding box center [465, 30] width 40 height 12
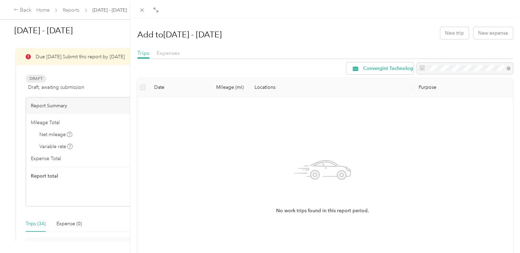
click at [235, 58] on div "Trips Expenses" at bounding box center [325, 54] width 376 height 10
click at [446, 39] on div "Add to [DATE] - [DATE] New trip New expense" at bounding box center [325, 33] width 376 height 20
click at [440, 27] on button "New trip" at bounding box center [454, 33] width 28 height 12
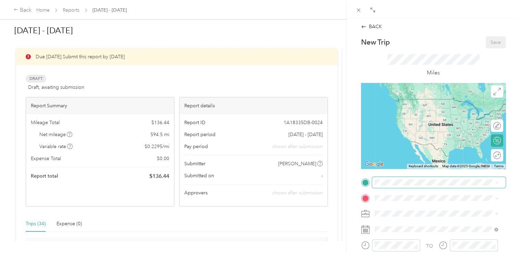
click at [389, 179] on span at bounding box center [439, 182] width 134 height 11
click at [413, 143] on span "39245 [PERSON_NAME], CO, [GEOGRAPHIC_DATA] , 80107, [PERSON_NAME], CO, [GEOGRAP…" at bounding box center [437, 145] width 100 height 20
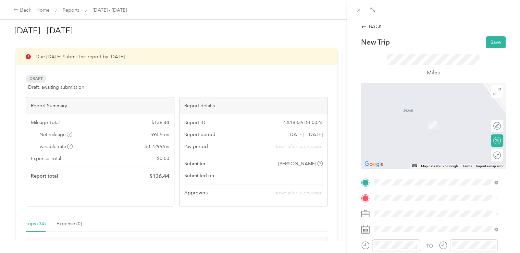
click at [401, 126] on div "[STREET_ADDRESS][US_STATE]" at bounding box center [436, 121] width 119 height 9
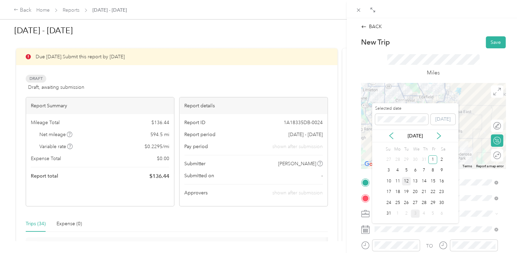
click at [405, 183] on div "12" at bounding box center [406, 181] width 9 height 9
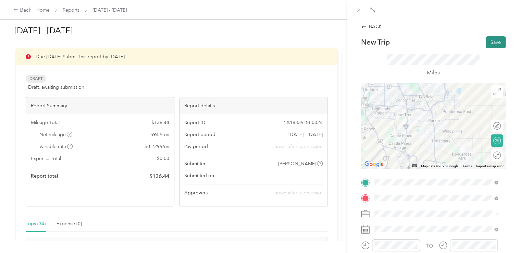
click at [486, 44] on button "Save" at bounding box center [496, 42] width 20 height 12
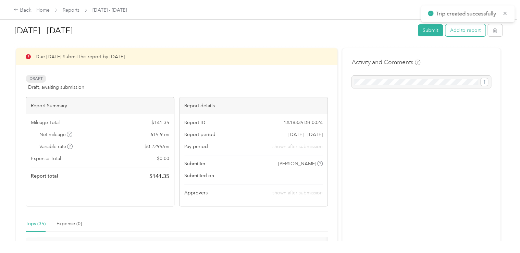
click at [447, 31] on button "Add to report" at bounding box center [465, 30] width 40 height 12
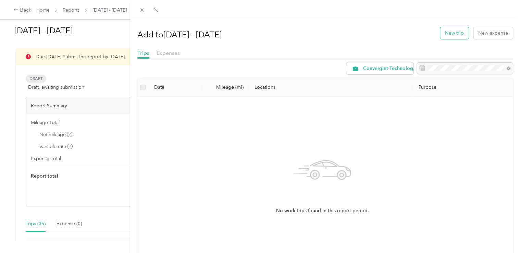
click at [449, 34] on button "New trip" at bounding box center [454, 33] width 28 height 12
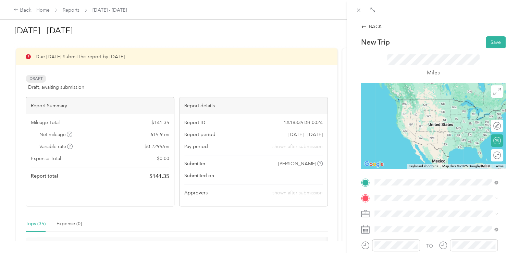
click at [394, 109] on span "[STREET_ADDRESS][US_STATE]" at bounding box center [421, 106] width 69 height 6
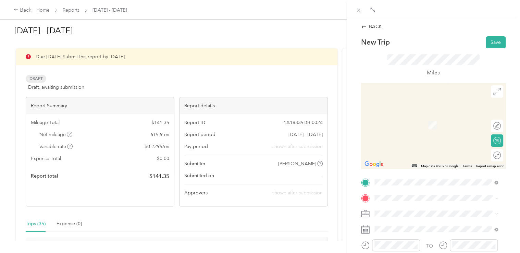
click at [220, 139] on div "BACK New Trip Save This trip cannot be edited because it is either under review…" at bounding box center [260, 126] width 520 height 253
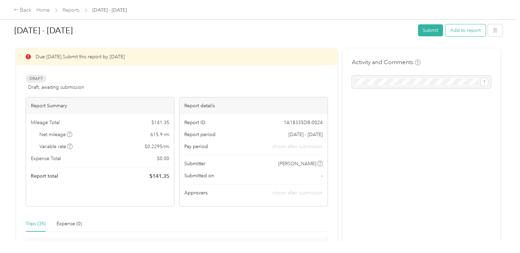
click at [448, 31] on button "Add to report" at bounding box center [465, 30] width 40 height 12
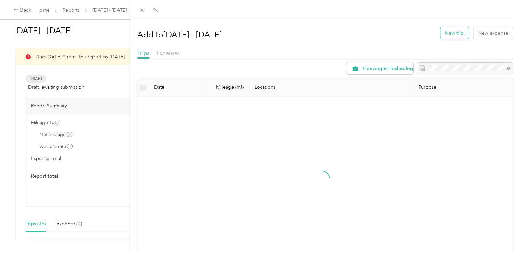
click at [449, 32] on button "New trip" at bounding box center [454, 33] width 28 height 12
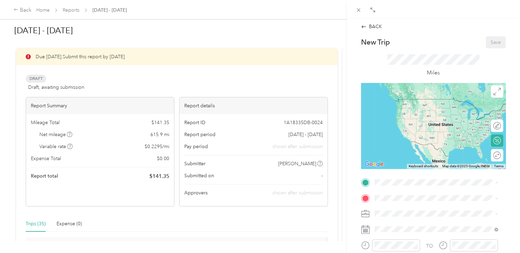
click at [402, 146] on div "Base 39245 [PERSON_NAME], [GEOGRAPHIC_DATA], [GEOGRAPHIC_DATA] , 80107, [PERSON…" at bounding box center [441, 141] width 108 height 29
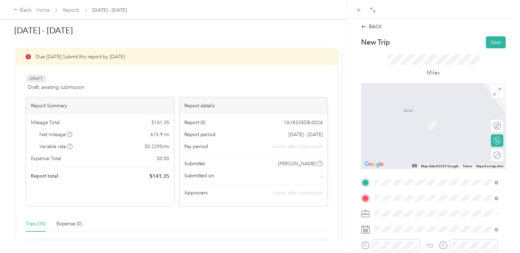
click at [403, 116] on li "[STREET_ADDRESS][US_STATE]" at bounding box center [436, 122] width 128 height 14
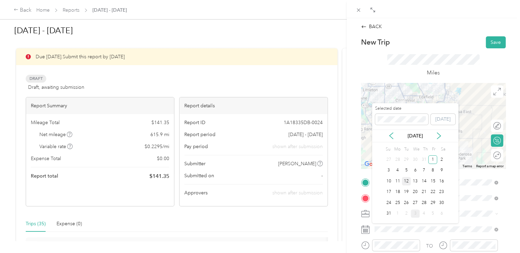
click at [406, 182] on div "12" at bounding box center [406, 181] width 9 height 9
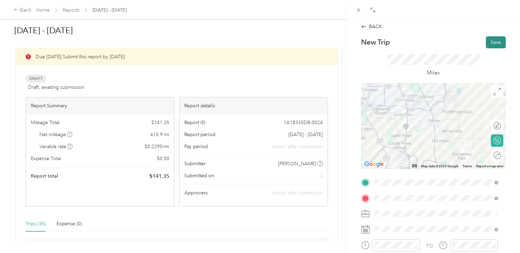
click at [487, 42] on button "Save" at bounding box center [496, 42] width 20 height 12
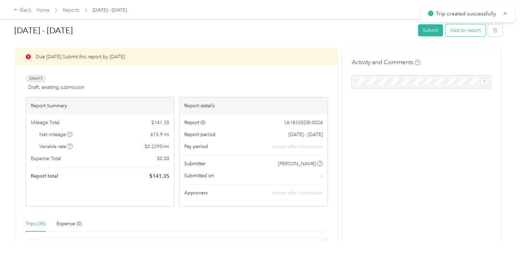
click at [462, 33] on button "Add to report" at bounding box center [465, 30] width 40 height 12
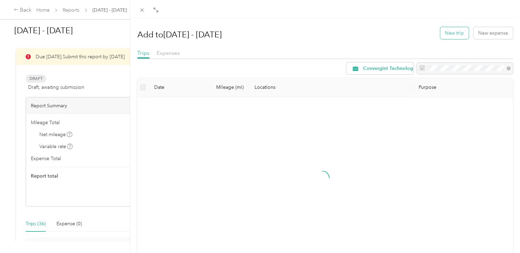
click at [450, 34] on button "New trip" at bounding box center [454, 33] width 28 height 12
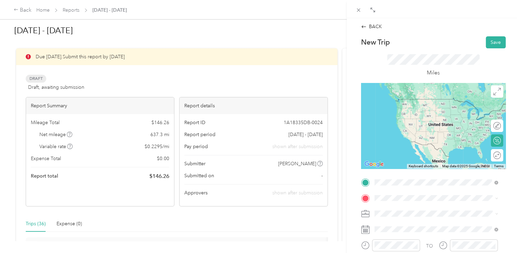
click at [411, 109] on span "[STREET_ADDRESS][US_STATE]" at bounding box center [421, 106] width 69 height 6
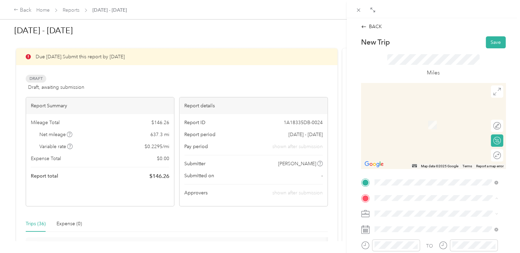
click at [388, 183] on strong "office" at bounding box center [393, 182] width 13 height 6
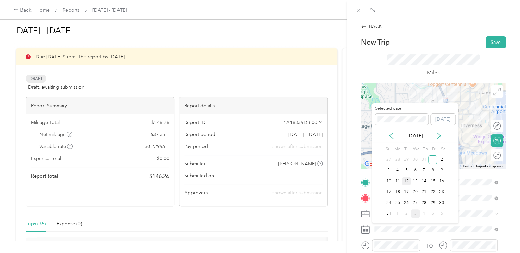
click at [403, 184] on div "12" at bounding box center [406, 181] width 9 height 9
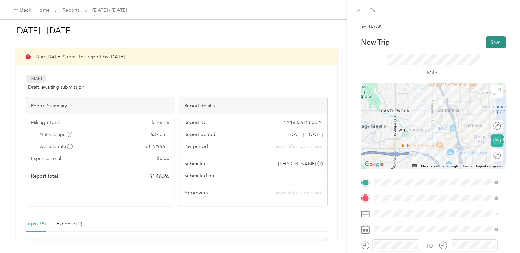
click at [492, 38] on button "Save" at bounding box center [496, 42] width 20 height 12
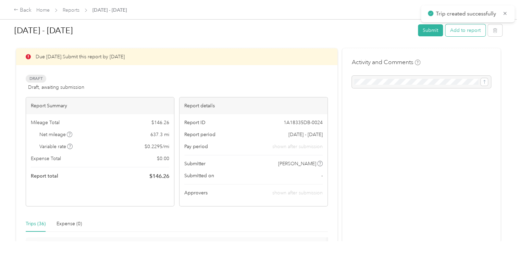
click at [472, 32] on button "Add to report" at bounding box center [465, 30] width 40 height 12
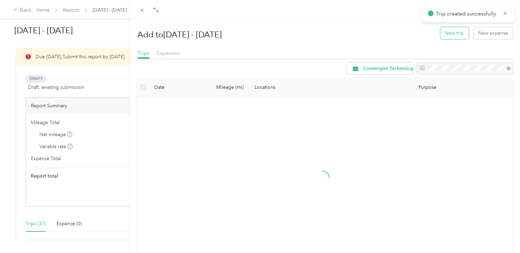
click at [452, 29] on button "New trip" at bounding box center [454, 33] width 28 height 12
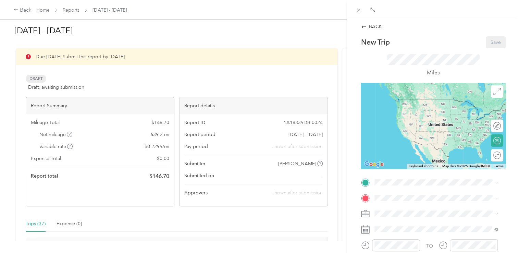
click at [394, 165] on strong "office" at bounding box center [393, 165] width 13 height 6
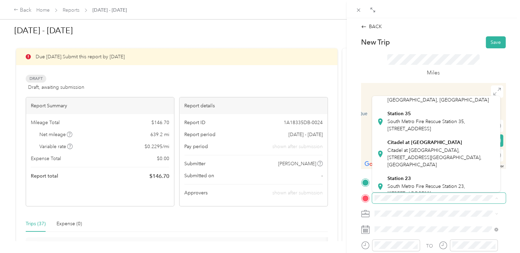
scroll to position [135, 0]
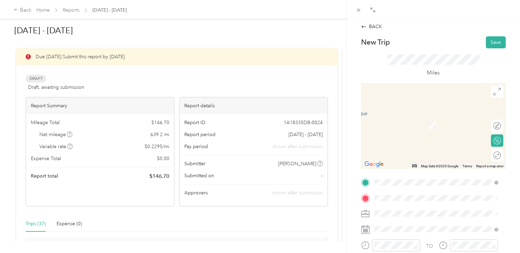
click at [412, 157] on div "Citadel at [GEOGRAPHIC_DATA] at [GEOGRAPHIC_DATA], [STREET_ADDRESS] , 80108, Ca…" at bounding box center [441, 144] width 108 height 29
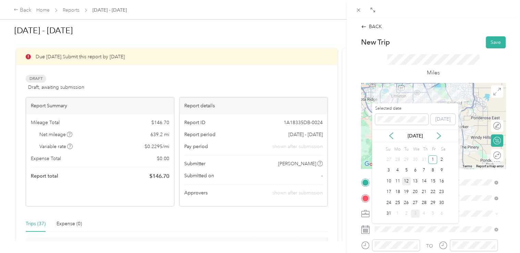
click at [406, 183] on div "12" at bounding box center [406, 181] width 9 height 9
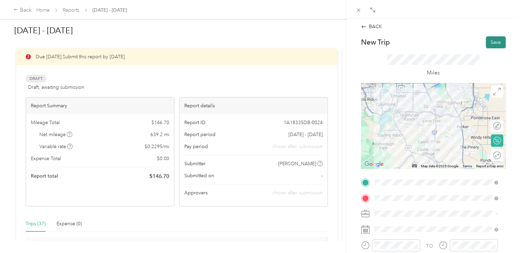
click at [486, 47] on button "Save" at bounding box center [496, 42] width 20 height 12
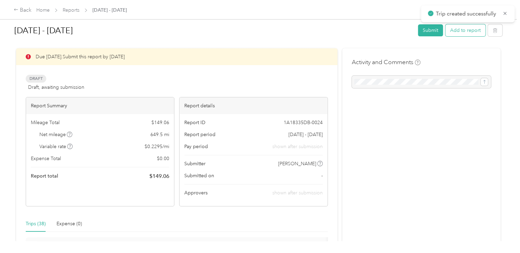
click at [451, 29] on button "Add to report" at bounding box center [465, 30] width 40 height 12
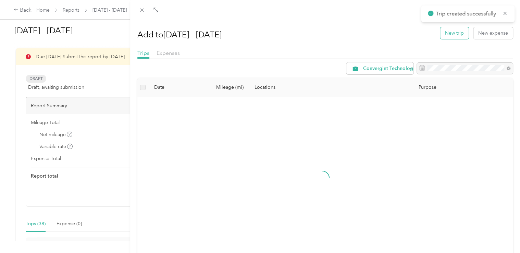
click at [455, 31] on button "New trip" at bounding box center [454, 33] width 28 height 12
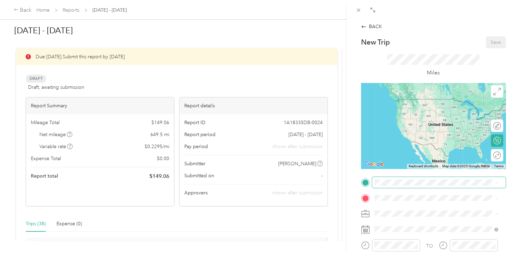
click at [386, 186] on span at bounding box center [439, 182] width 134 height 11
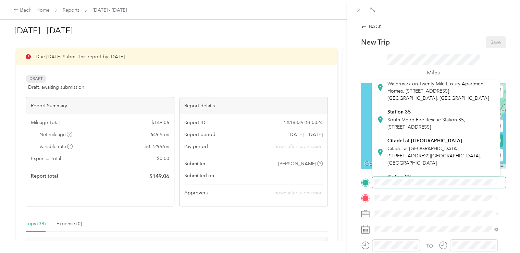
scroll to position [117, 0]
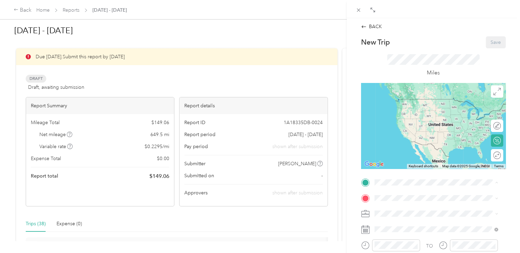
click at [399, 159] on span "Citadel at [GEOGRAPHIC_DATA], [STREET_ADDRESS][GEOGRAPHIC_DATA], [GEOGRAPHIC_DA…" at bounding box center [434, 150] width 94 height 20
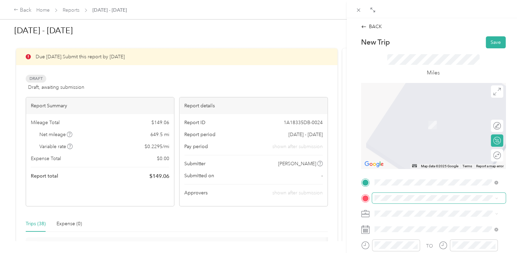
click at [392, 194] on span at bounding box center [439, 198] width 134 height 11
click at [398, 164] on span "39245 [PERSON_NAME], CO, [GEOGRAPHIC_DATA] , 80107, [PERSON_NAME], CO, [GEOGRAP…" at bounding box center [437, 160] width 100 height 20
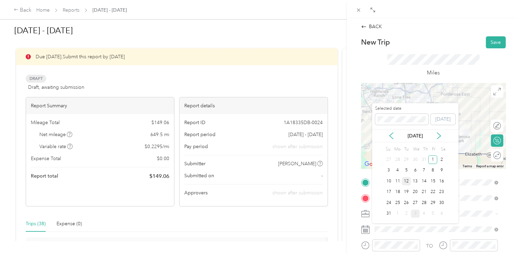
click at [406, 177] on div "12" at bounding box center [406, 181] width 9 height 9
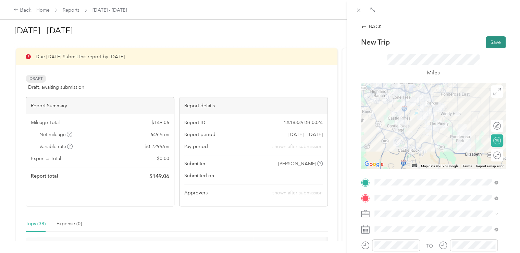
click at [487, 40] on button "Save" at bounding box center [496, 42] width 20 height 12
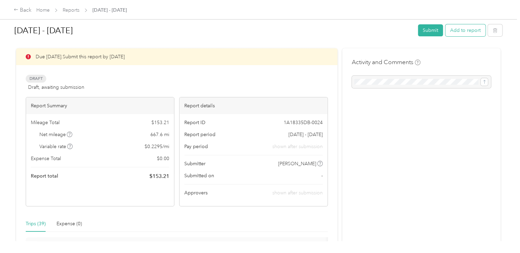
click at [469, 34] on button "Add to report" at bounding box center [465, 30] width 40 height 12
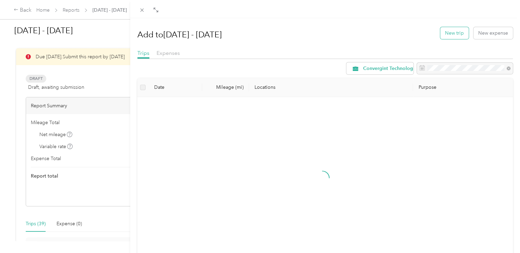
click at [454, 34] on button "New trip" at bounding box center [454, 33] width 28 height 12
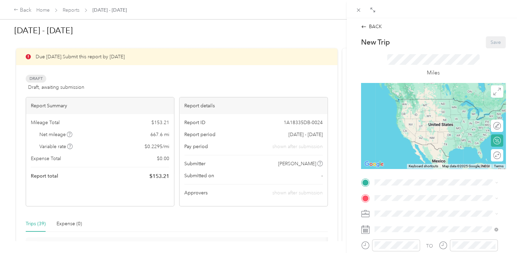
click at [416, 139] on div "Base 39245 [PERSON_NAME], [GEOGRAPHIC_DATA], [GEOGRAPHIC_DATA] , 80107, [PERSON…" at bounding box center [441, 139] width 108 height 29
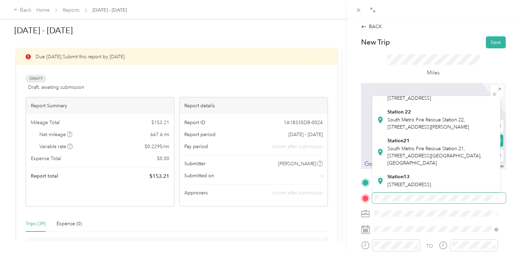
scroll to position [256, 0]
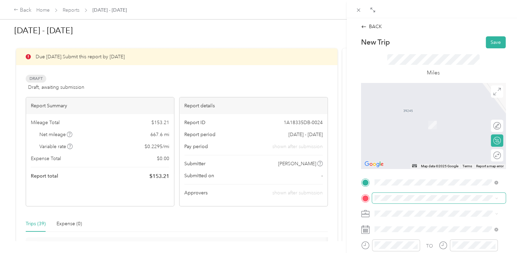
click at [386, 194] on span at bounding box center [439, 198] width 134 height 11
click at [413, 113] on span "[STREET_ADDRESS][US_STATE]" at bounding box center [421, 114] width 69 height 6
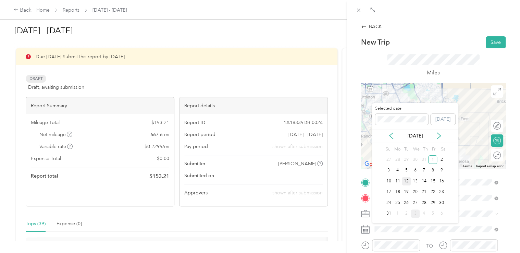
click at [407, 181] on div "12" at bounding box center [406, 181] width 9 height 9
click at [416, 180] on div "13" at bounding box center [415, 181] width 9 height 9
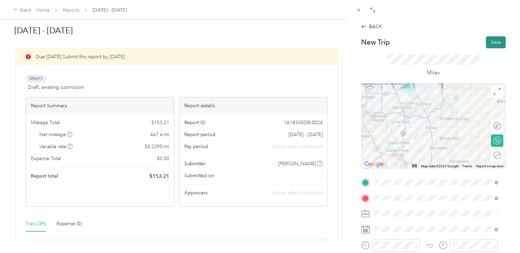
click at [492, 44] on button "Save" at bounding box center [496, 42] width 20 height 12
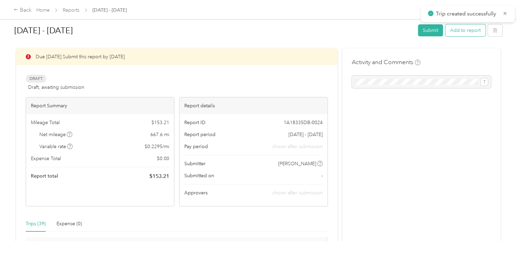
click at [452, 31] on button "Add to report" at bounding box center [465, 30] width 40 height 12
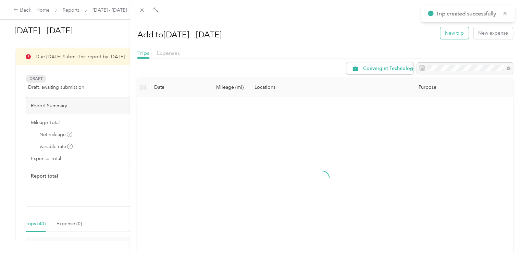
click at [454, 31] on button "New trip" at bounding box center [454, 33] width 28 height 12
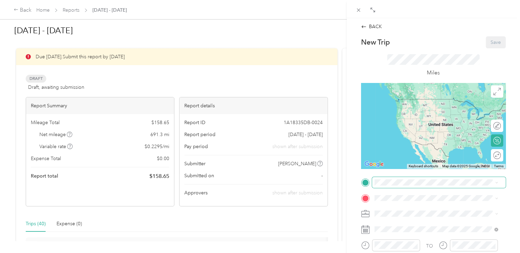
click at [385, 185] on span at bounding box center [439, 182] width 134 height 11
click at [398, 102] on span "[STREET_ADDRESS][US_STATE]" at bounding box center [421, 99] width 69 height 6
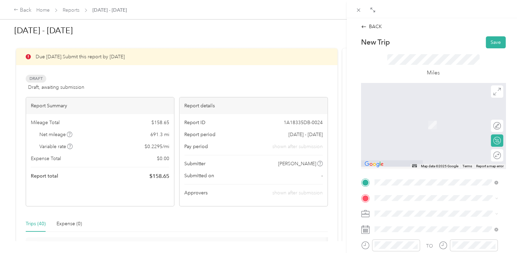
click at [393, 181] on strong "office" at bounding box center [393, 182] width 13 height 6
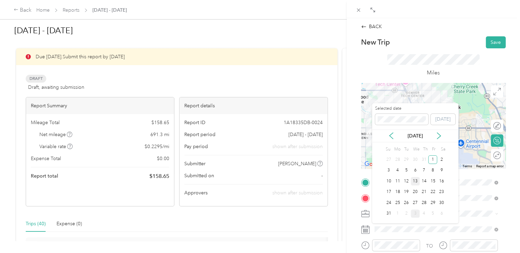
click at [416, 182] on div "13" at bounding box center [415, 181] width 9 height 9
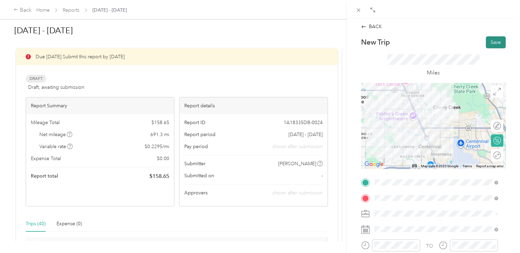
click at [490, 38] on button "Save" at bounding box center [496, 42] width 20 height 12
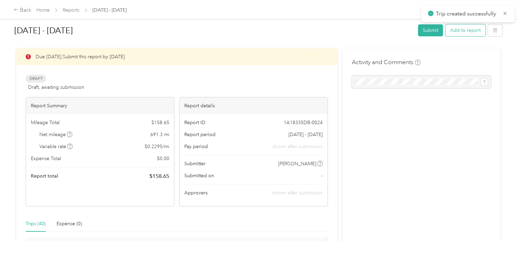
click at [473, 33] on button "Add to report" at bounding box center [465, 30] width 40 height 12
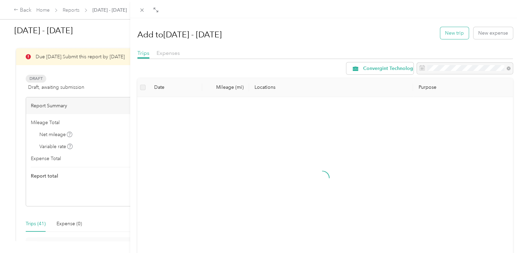
click at [445, 30] on button "New trip" at bounding box center [454, 33] width 28 height 12
